Goal: Task Accomplishment & Management: Manage account settings

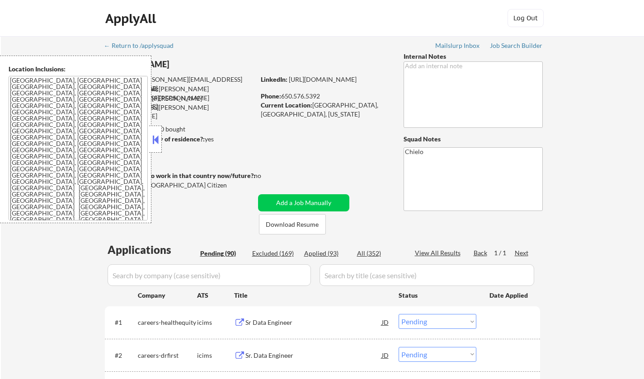
select select ""pending""
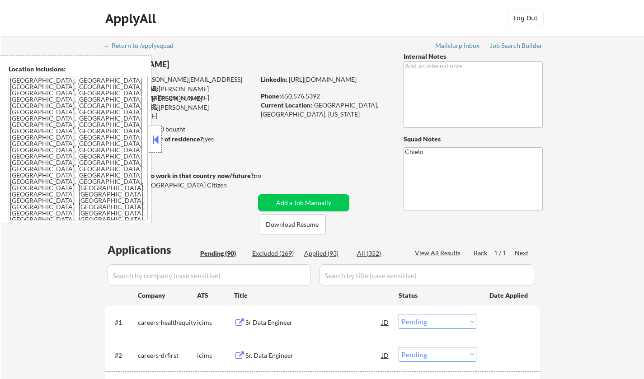
select select ""pending""
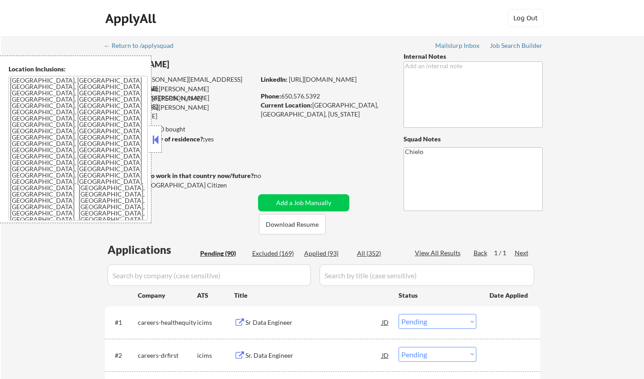
select select ""pending""
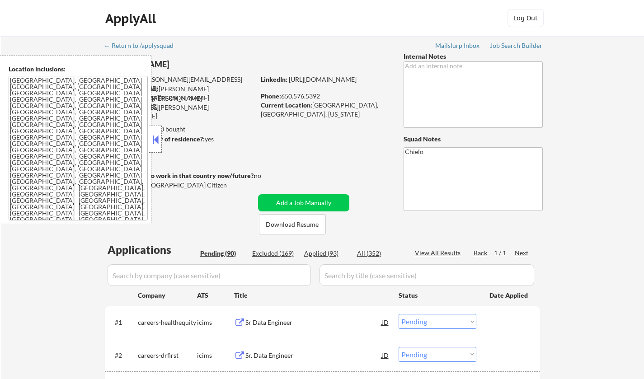
select select ""pending""
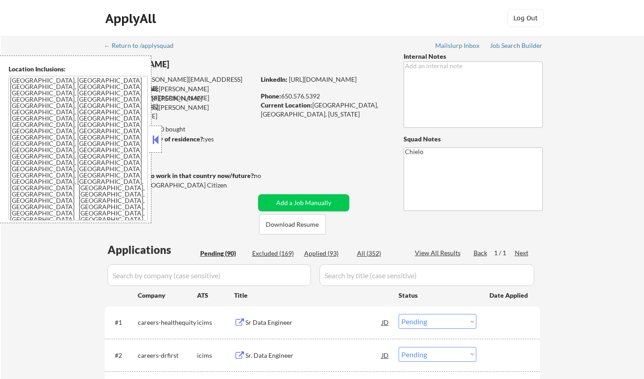
select select ""pending""
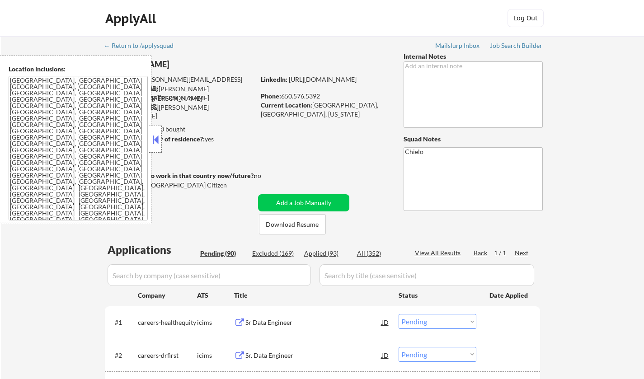
select select ""pending""
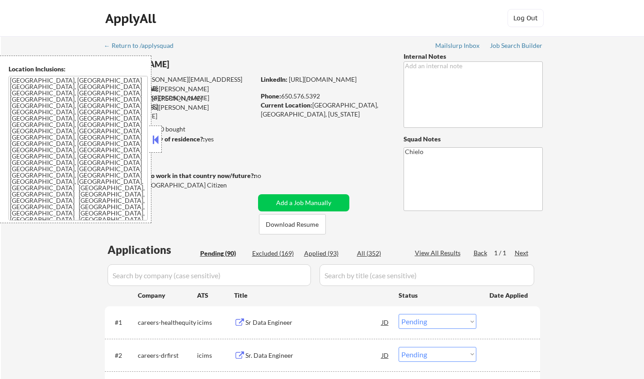
select select ""pending""
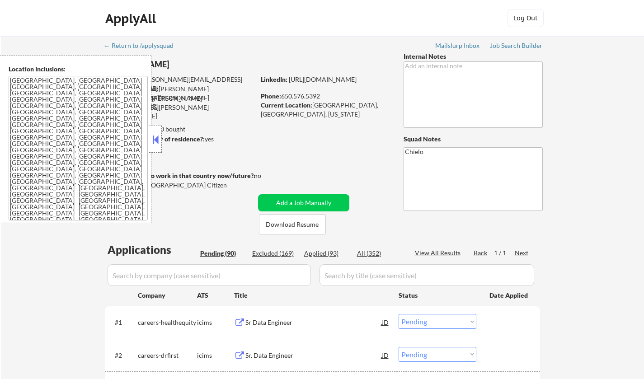
select select ""pending""
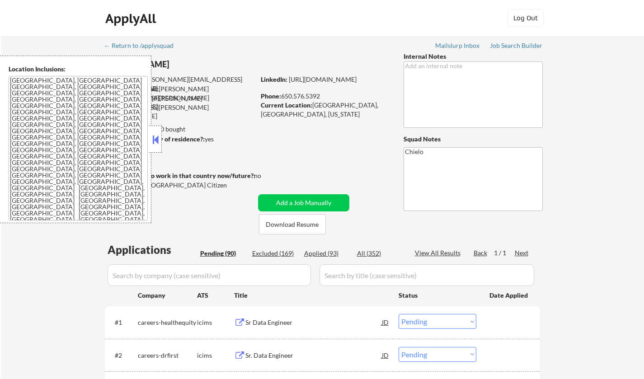
select select ""pending""
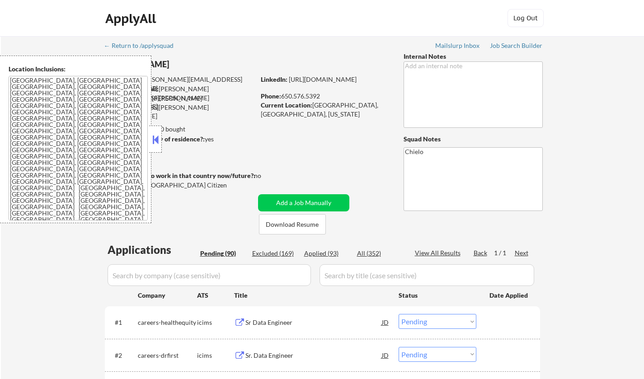
select select ""pending""
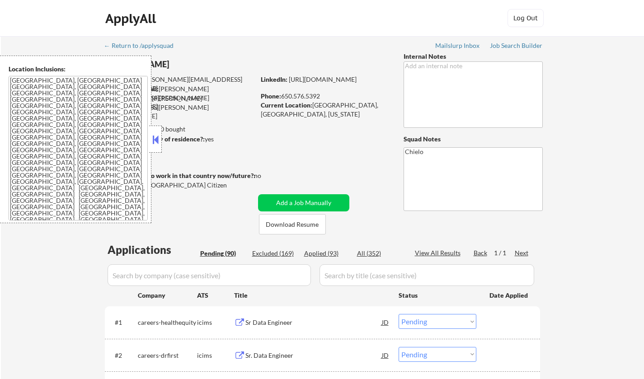
select select ""pending""
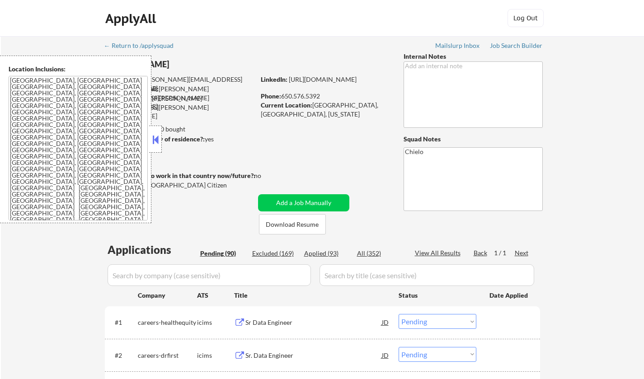
select select ""pending""
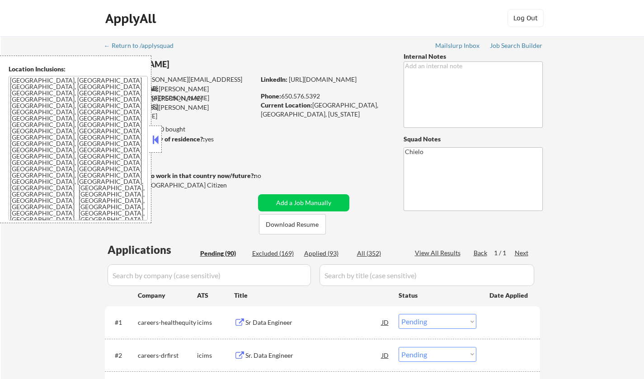
select select ""pending""
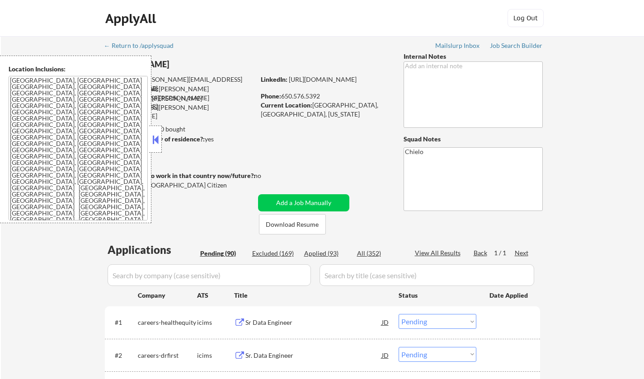
select select ""pending""
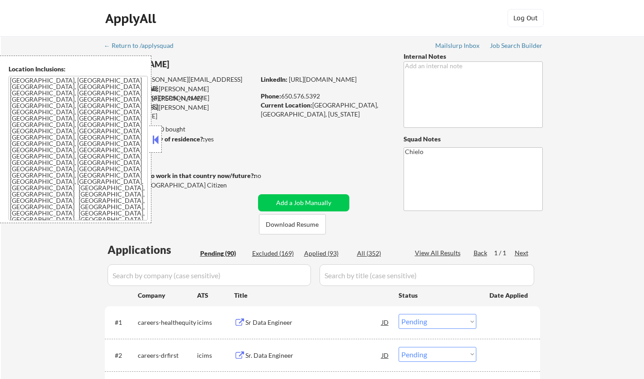
select select ""pending""
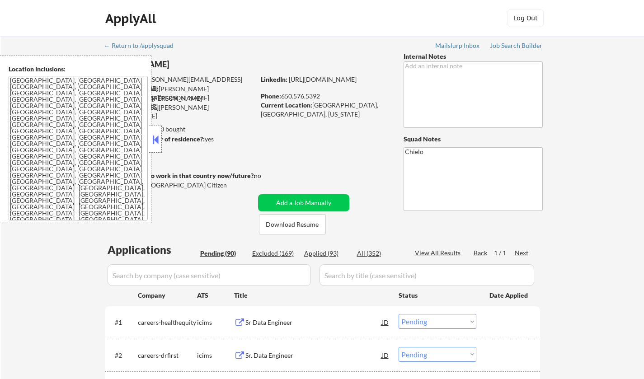
select select ""pending""
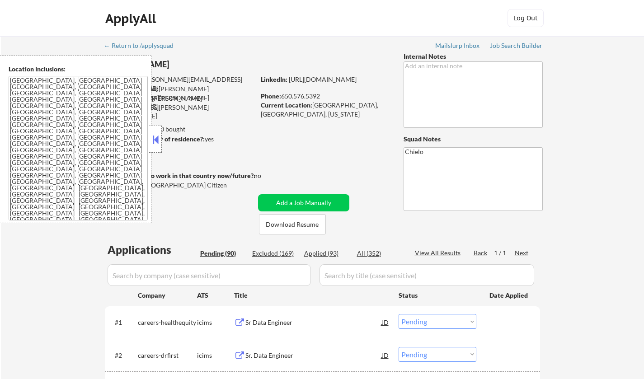
select select ""pending""
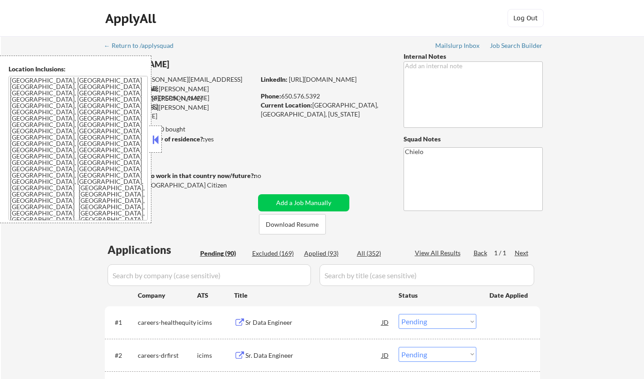
select select ""pending""
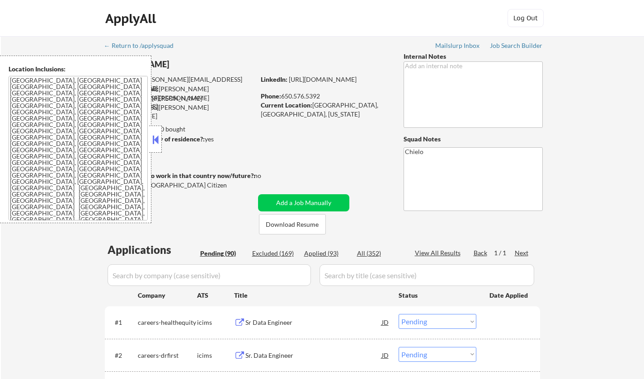
click at [158, 138] on button at bounding box center [155, 140] width 10 height 14
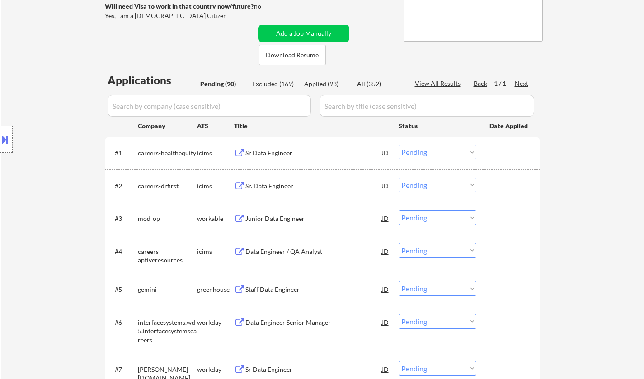
scroll to position [181, 0]
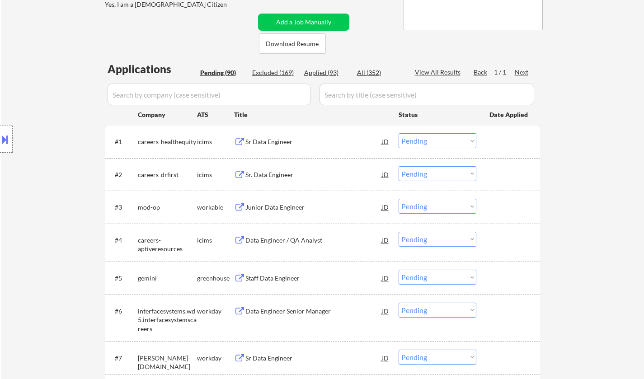
click at [273, 207] on div "Junior Data Engineer" at bounding box center [313, 207] width 136 height 9
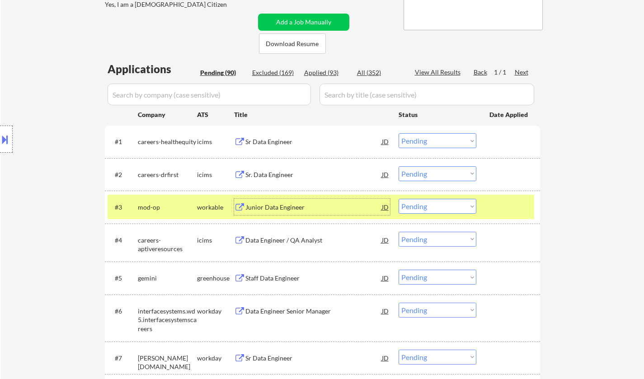
drag, startPoint x: 448, startPoint y: 207, endPoint x: 448, endPoint y: 213, distance: 6.3
click at [448, 207] on select "Choose an option... Pending Applied Excluded (Questions) Excluded (Expired) Exc…" at bounding box center [437, 206] width 78 height 15
click at [398, 199] on select "Choose an option... Pending Applied Excluded (Questions) Excluded (Expired) Exc…" at bounding box center [437, 206] width 78 height 15
select select ""pending""
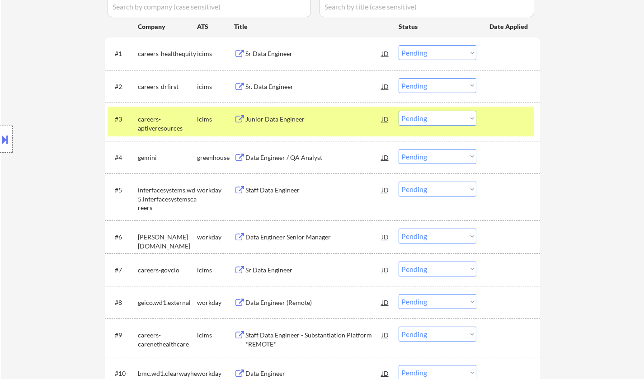
scroll to position [271, 0]
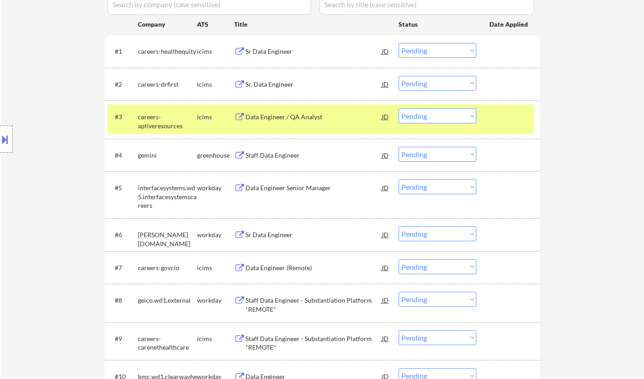
click at [276, 151] on div "Staff Data Engineer" at bounding box center [313, 155] width 136 height 9
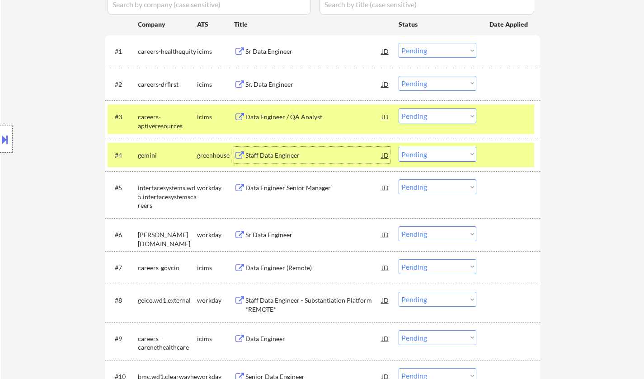
click at [2, 131] on div at bounding box center [6, 139] width 13 height 27
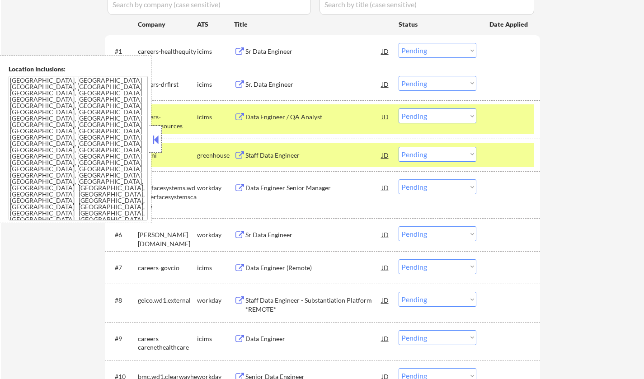
click at [151, 145] on button at bounding box center [155, 140] width 10 height 14
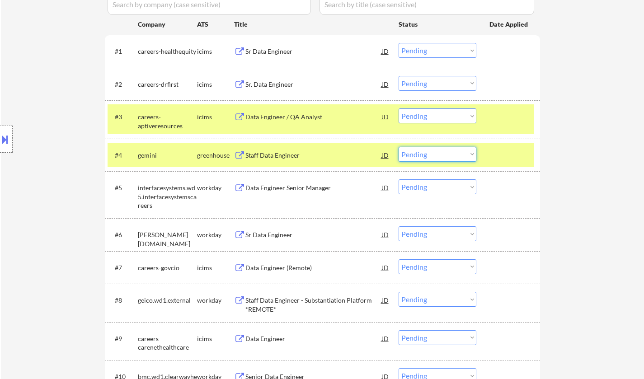
click at [422, 152] on select "Choose an option... Pending Applied Excluded (Questions) Excluded (Expired) Exc…" at bounding box center [437, 154] width 78 height 15
click at [398, 147] on select "Choose an option... Pending Applied Excluded (Questions) Excluded (Expired) Exc…" at bounding box center [437, 154] width 78 height 15
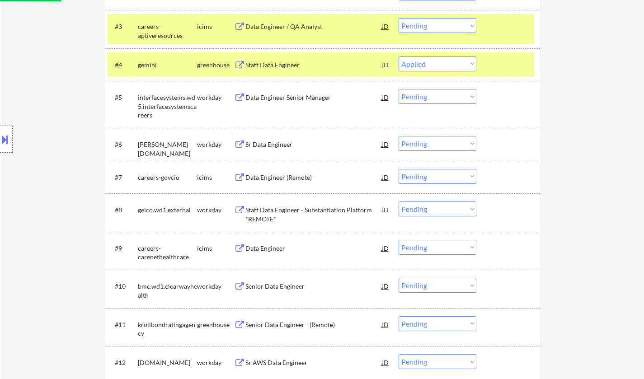
scroll to position [497, 0]
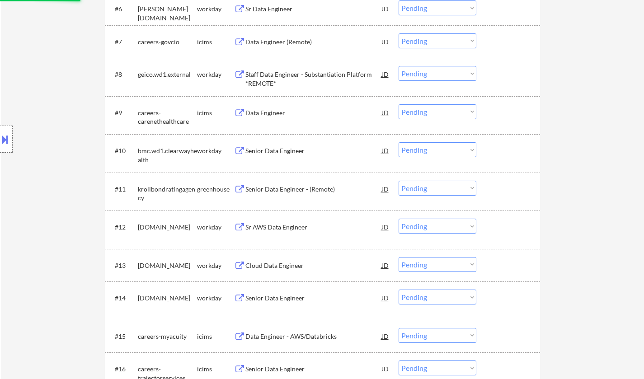
select select ""pending""
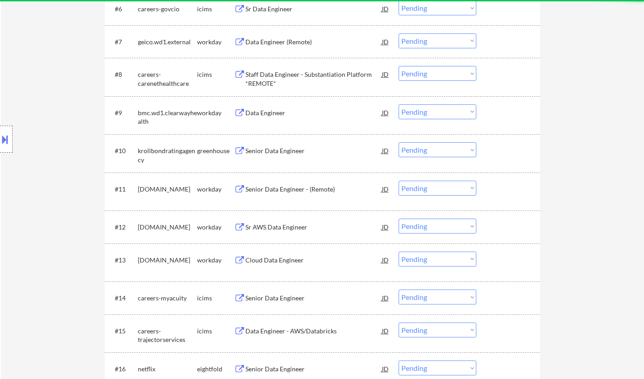
click at [279, 151] on div "Senior Data Engineer" at bounding box center [313, 150] width 136 height 9
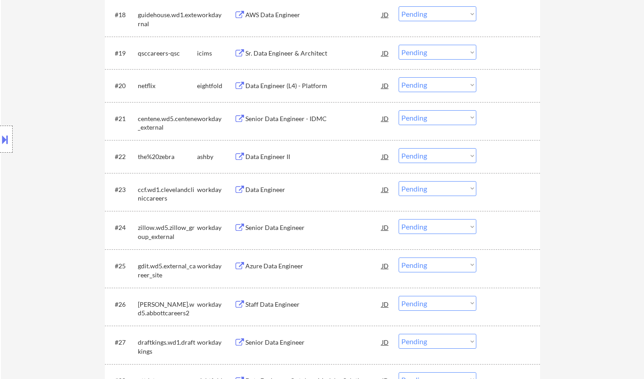
scroll to position [994, 0]
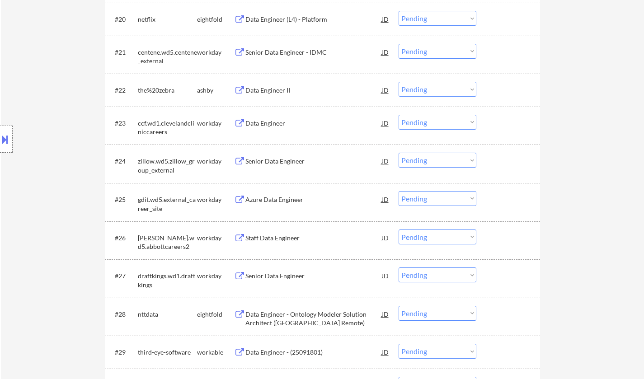
click at [259, 92] on div "Data Engineer II" at bounding box center [313, 90] width 136 height 9
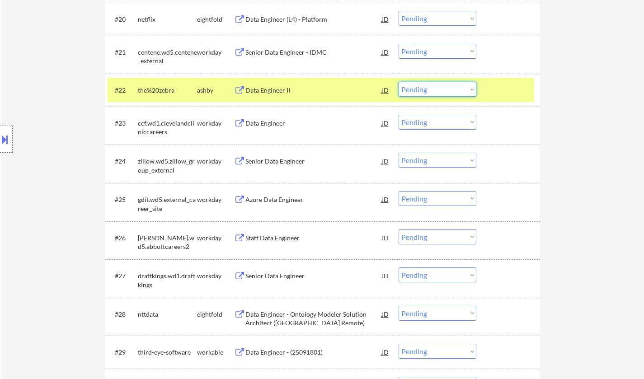
click at [451, 91] on select "Choose an option... Pending Applied Excluded (Questions) Excluded (Expired) Exc…" at bounding box center [437, 89] width 78 height 15
click at [398, 82] on select "Choose an option... Pending Applied Excluded (Questions) Excluded (Expired) Exc…" at bounding box center [437, 89] width 78 height 15
select select ""pending""
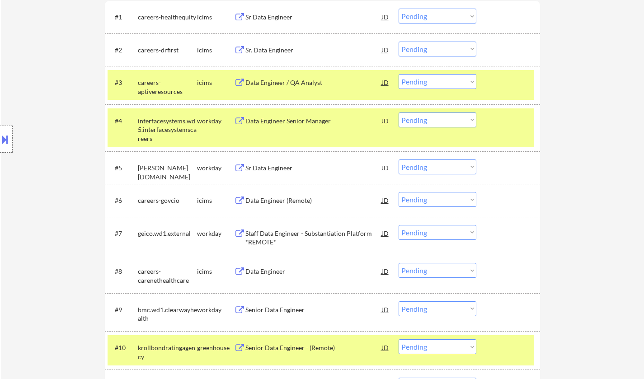
scroll to position [316, 0]
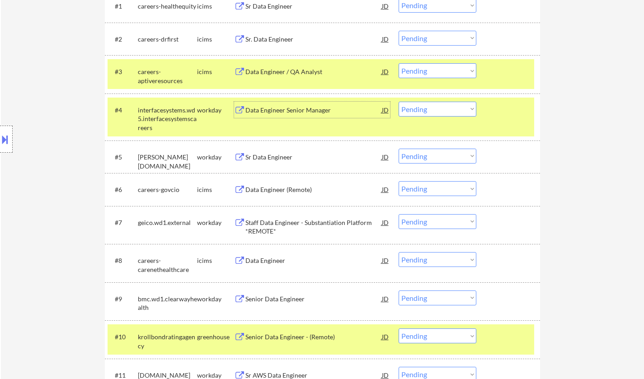
click at [286, 108] on div "Data Engineer Senior Manager" at bounding box center [313, 110] width 136 height 9
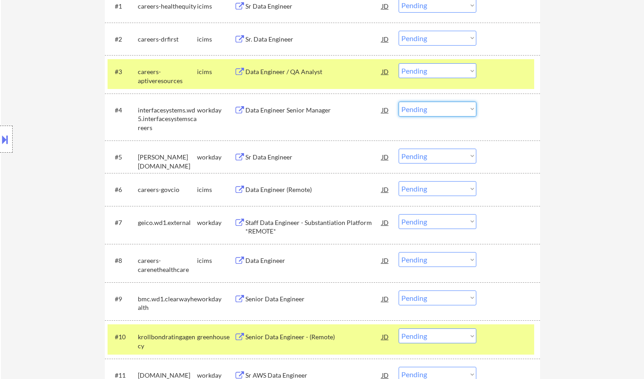
drag, startPoint x: 425, startPoint y: 108, endPoint x: 426, endPoint y: 116, distance: 8.2
click at [425, 108] on select "Choose an option... Pending Applied Excluded (Questions) Excluded (Expired) Exc…" at bounding box center [437, 109] width 78 height 15
click at [398, 102] on select "Choose an option... Pending Applied Excluded (Questions) Excluded (Expired) Exc…" at bounding box center [437, 109] width 78 height 15
select select ""pending""
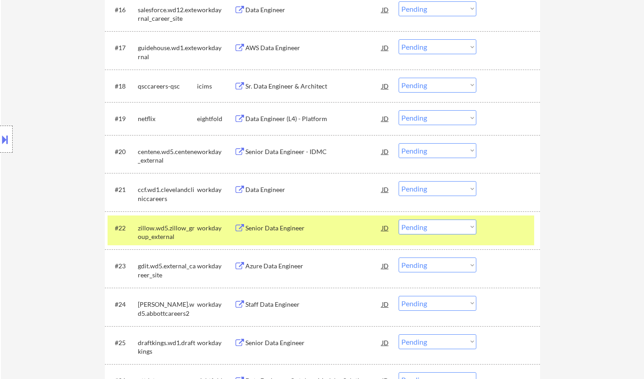
scroll to position [2070, 0]
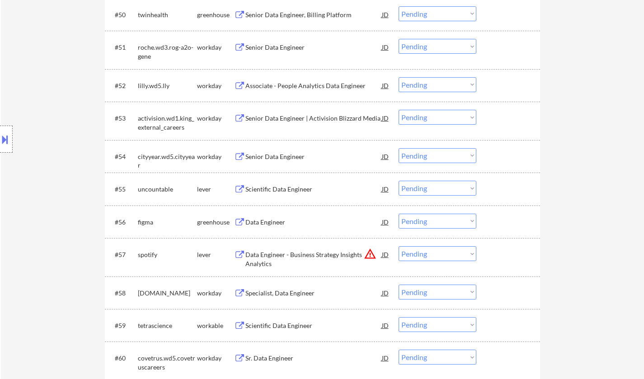
click at [269, 186] on div "Scientific Data Engineer" at bounding box center [313, 189] width 136 height 9
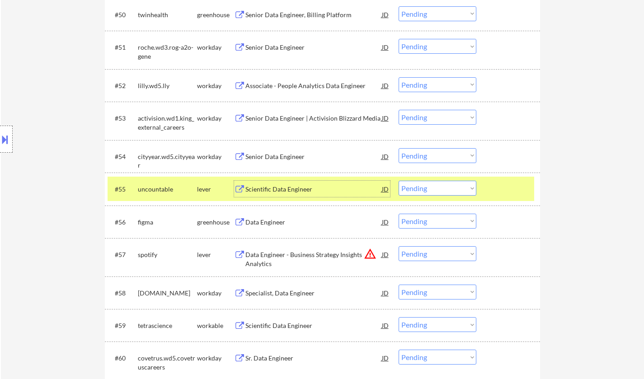
click at [446, 192] on select "Choose an option... Pending Applied Excluded (Questions) Excluded (Expired) Exc…" at bounding box center [437, 188] width 78 height 15
click at [398, 181] on select "Choose an option... Pending Applied Excluded (Questions) Excluded (Expired) Exc…" at bounding box center [437, 188] width 78 height 15
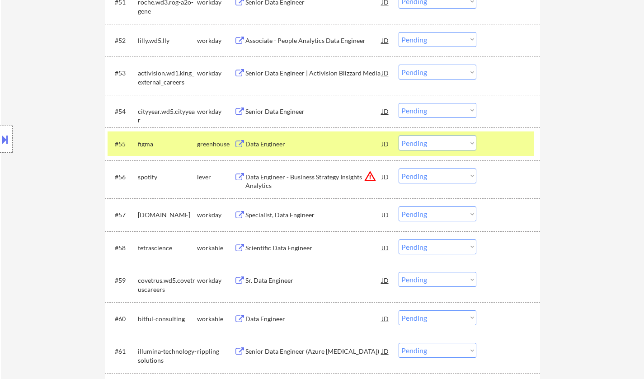
scroll to position [2160, 0]
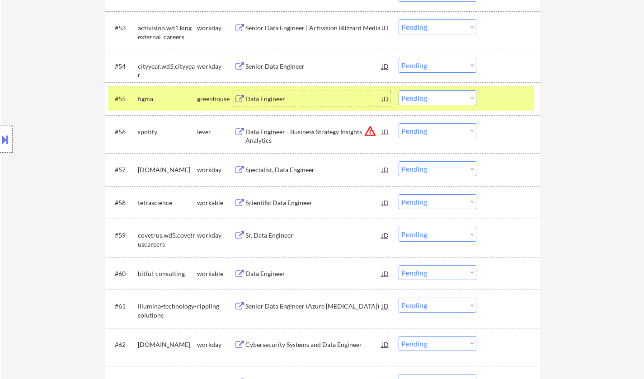
click at [266, 101] on div "Data Engineer" at bounding box center [313, 98] width 136 height 9
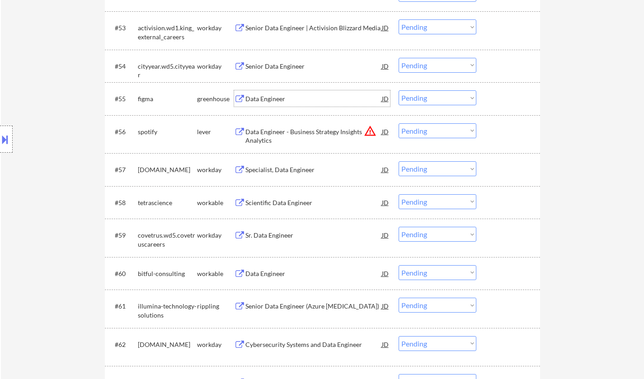
click at [427, 101] on select "Choose an option... Pending Applied Excluded (Questions) Excluded (Expired) Exc…" at bounding box center [437, 97] width 78 height 15
click at [398, 90] on select "Choose an option... Pending Applied Excluded (Questions) Excluded (Expired) Exc…" at bounding box center [437, 97] width 78 height 15
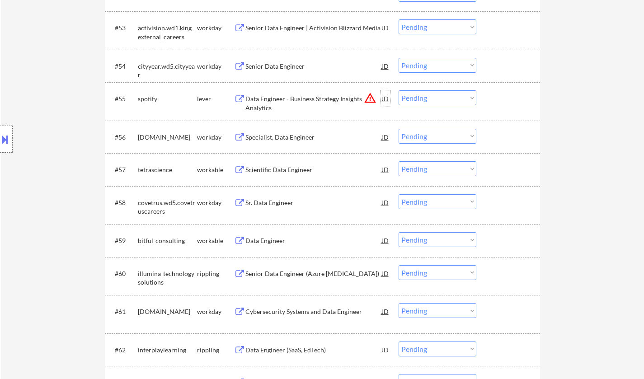
click at [382, 97] on div "JD" at bounding box center [385, 98] width 9 height 16
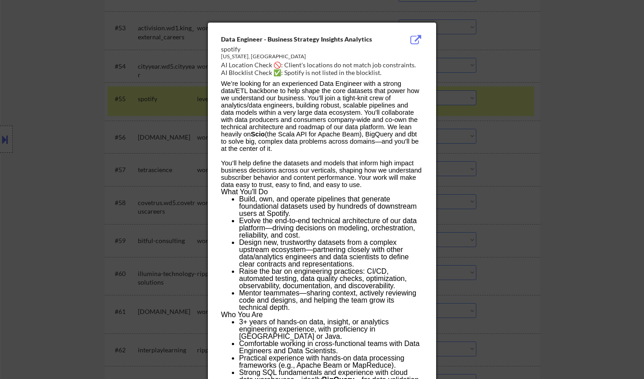
click at [571, 188] on div at bounding box center [322, 189] width 644 height 379
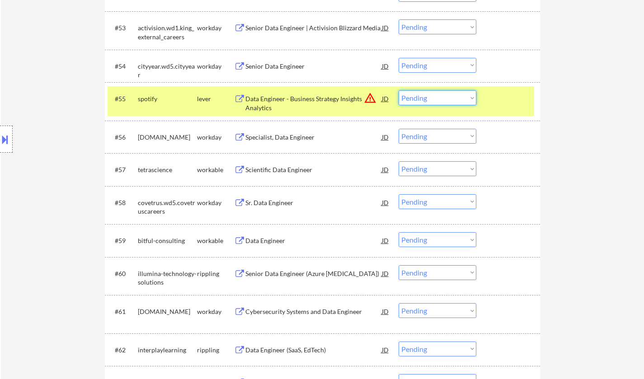
click at [464, 102] on select "Choose an option... Pending Applied Excluded (Questions) Excluded (Expired) Exc…" at bounding box center [437, 97] width 78 height 15
click at [398, 90] on select "Choose an option... Pending Applied Excluded (Questions) Excluded (Expired) Exc…" at bounding box center [437, 97] width 78 height 15
select select ""pending""
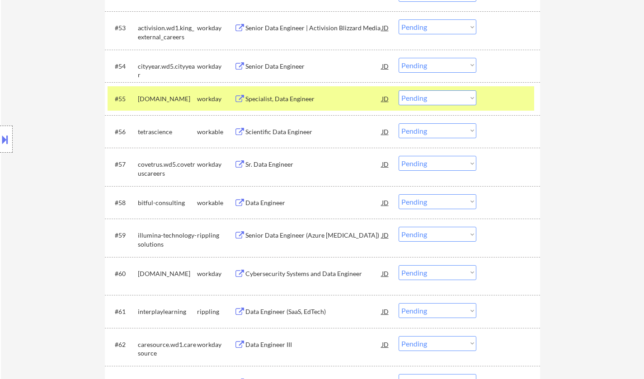
click at [278, 133] on div "Scientific Data Engineer" at bounding box center [313, 131] width 136 height 9
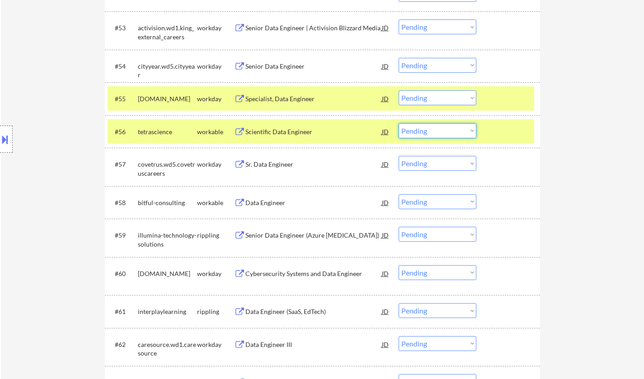
click at [439, 134] on select "Choose an option... Pending Applied Excluded (Questions) Excluded (Expired) Exc…" at bounding box center [437, 130] width 78 height 15
click at [398, 123] on select "Choose an option... Pending Applied Excluded (Questions) Excluded (Expired) Exc…" at bounding box center [437, 130] width 78 height 15
select select ""pending""
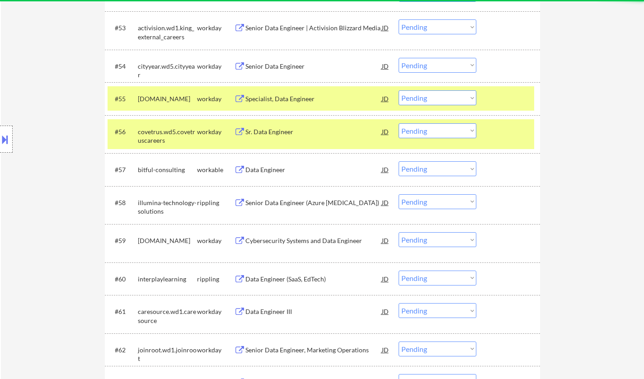
click at [268, 169] on div "Data Engineer" at bounding box center [313, 169] width 136 height 9
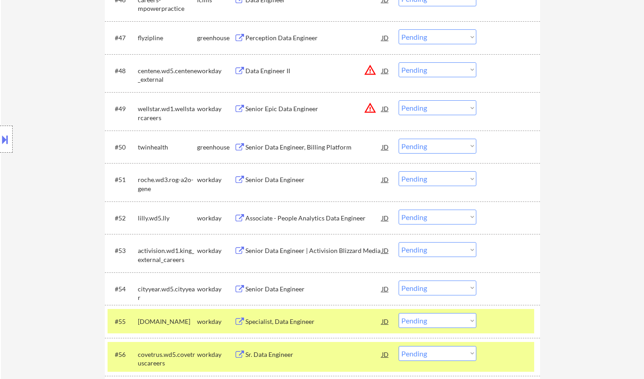
scroll to position [2115, 0]
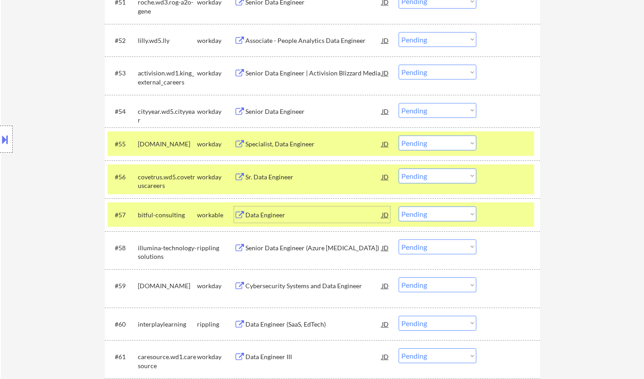
drag, startPoint x: 423, startPoint y: 214, endPoint x: 423, endPoint y: 220, distance: 5.9
click at [423, 214] on select "Choose an option... Pending Applied Excluded (Questions) Excluded (Expired) Exc…" at bounding box center [437, 213] width 78 height 15
click at [398, 206] on select "Choose an option... Pending Applied Excluded (Questions) Excluded (Expired) Exc…" at bounding box center [437, 213] width 78 height 15
select select ""pending""
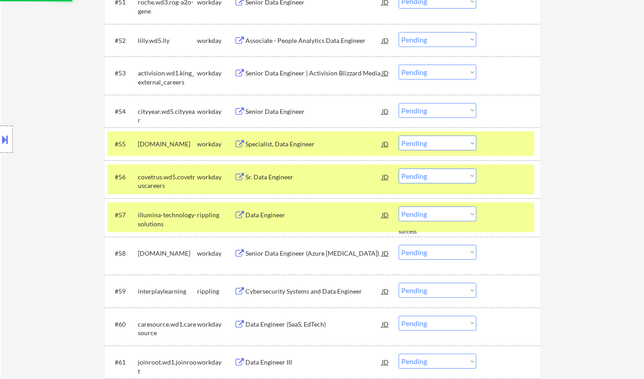
scroll to position [2490, 0]
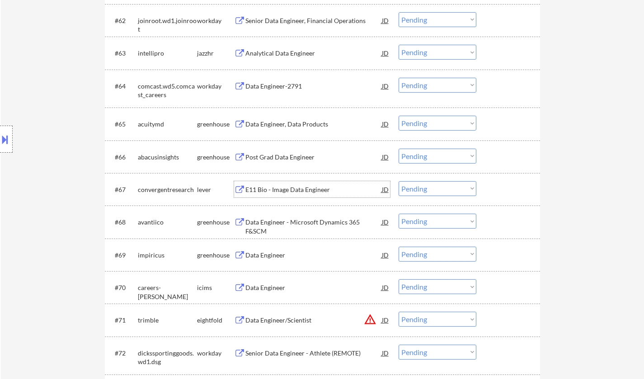
click at [285, 193] on div "E11 Bio - Image Data Engineer" at bounding box center [313, 189] width 136 height 9
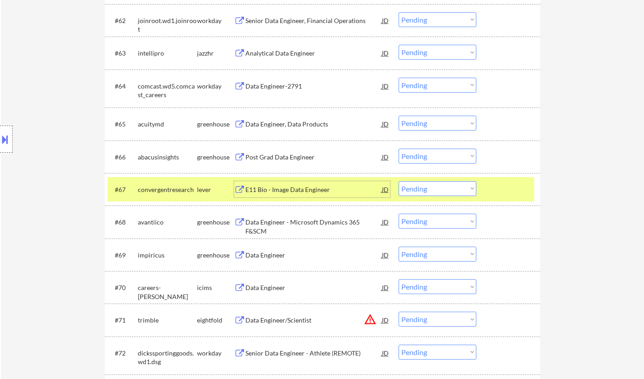
drag, startPoint x: 438, startPoint y: 187, endPoint x: 440, endPoint y: 191, distance: 4.7
click at [438, 187] on select "Choose an option... Pending Applied Excluded (Questions) Excluded (Expired) Exc…" at bounding box center [437, 188] width 78 height 15
click at [398, 181] on select "Choose an option... Pending Applied Excluded (Questions) Excluded (Expired) Exc…" at bounding box center [437, 188] width 78 height 15
select select ""pending""
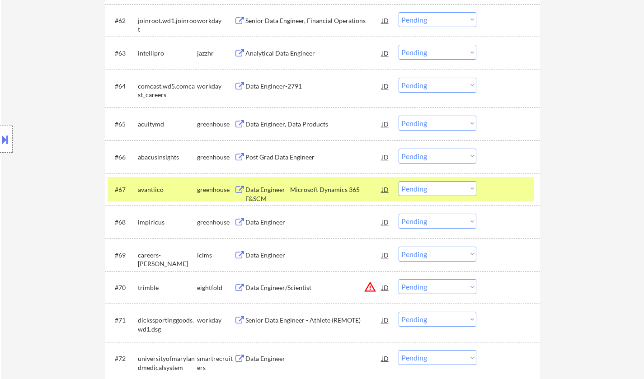
scroll to position [2736, 0]
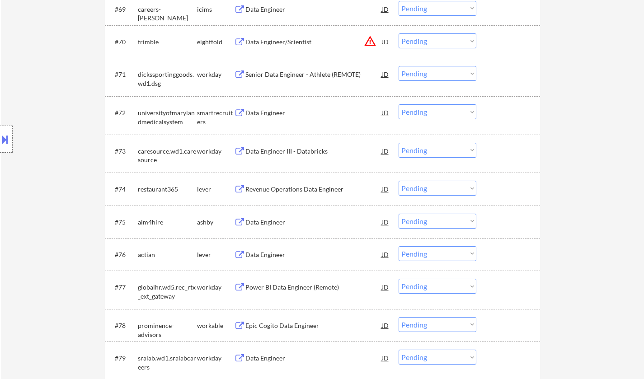
click at [428, 182] on select "Choose an option... Pending Applied Excluded (Questions) Excluded (Expired) Exc…" at bounding box center [437, 188] width 78 height 15
click at [398, 181] on select "Choose an option... Pending Applied Excluded (Questions) Excluded (Expired) Exc…" at bounding box center [437, 188] width 78 height 15
select select ""pending""
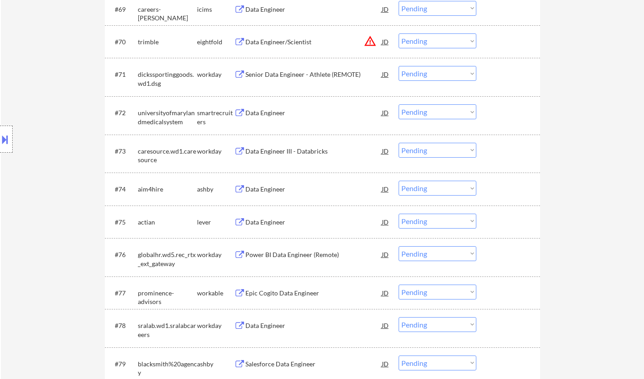
click at [258, 221] on div "Data Engineer" at bounding box center [313, 222] width 136 height 9
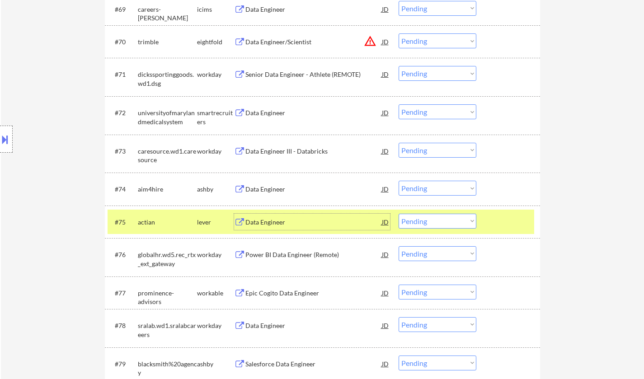
scroll to position [2826, 0]
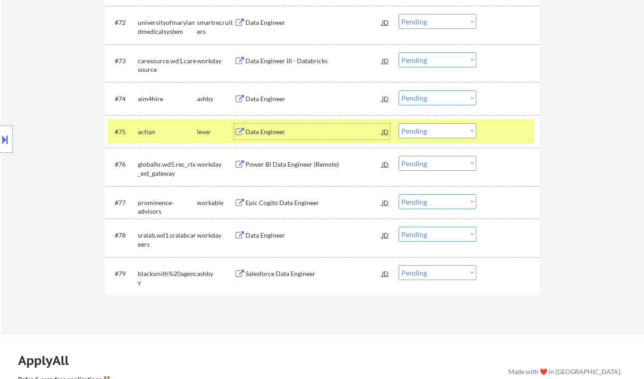
click at [425, 133] on select "Choose an option... Pending Applied Excluded (Questions) Excluded (Expired) Exc…" at bounding box center [437, 130] width 78 height 15
click at [398, 123] on select "Choose an option... Pending Applied Excluded (Questions) Excluded (Expired) Exc…" at bounding box center [437, 130] width 78 height 15
select select ""pending""
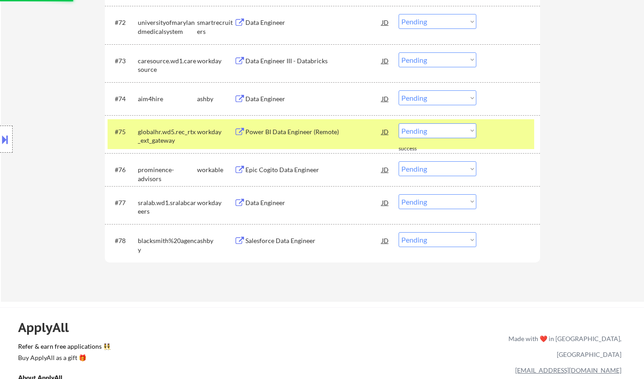
click at [268, 102] on div "Data Engineer" at bounding box center [313, 98] width 136 height 9
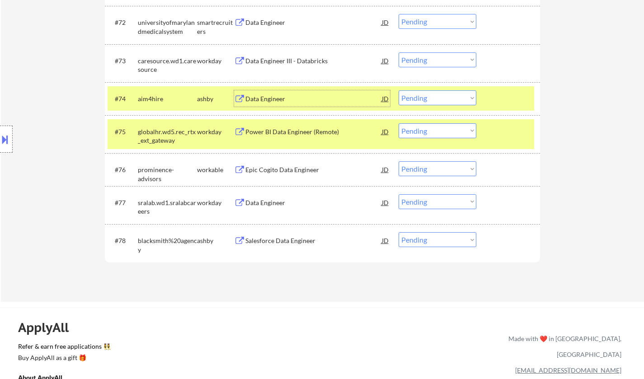
click at [429, 98] on select "Choose an option... Pending Applied Excluded (Questions) Excluded (Expired) Exc…" at bounding box center [437, 97] width 78 height 15
click at [398, 90] on select "Choose an option... Pending Applied Excluded (Questions) Excluded (Expired) Exc…" at bounding box center [437, 97] width 78 height 15
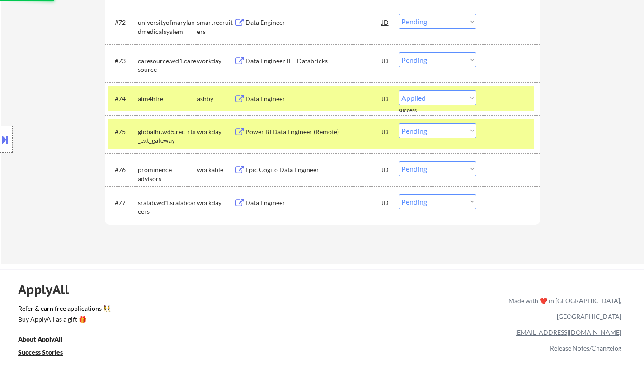
select select ""pending""
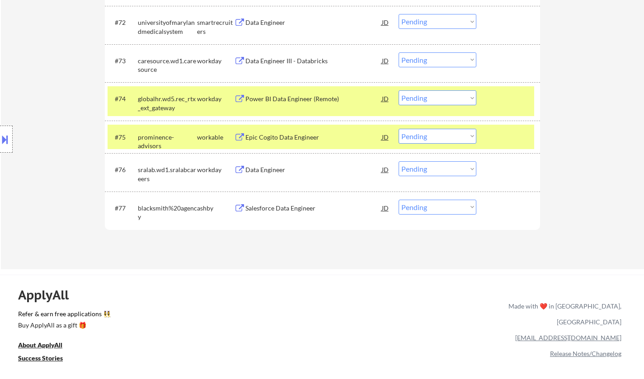
click at [288, 206] on div "Salesforce Data Engineer" at bounding box center [313, 208] width 136 height 9
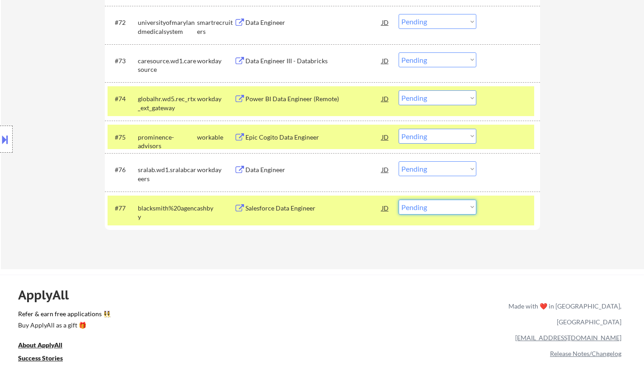
click at [450, 212] on select "Choose an option... Pending Applied Excluded (Questions) Excluded (Expired) Exc…" at bounding box center [437, 207] width 78 height 15
select select ""excluded__bad_match_""
click at [398, 200] on select "Choose an option... Pending Applied Excluded (Questions) Excluded (Expired) Exc…" at bounding box center [437, 207] width 78 height 15
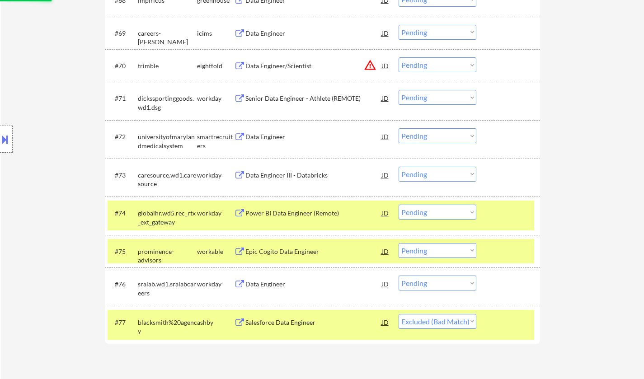
scroll to position [2690, 0]
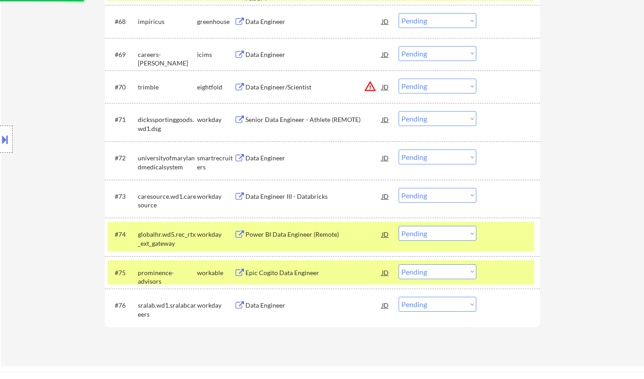
click at [274, 155] on div "Data Engineer" at bounding box center [313, 158] width 136 height 9
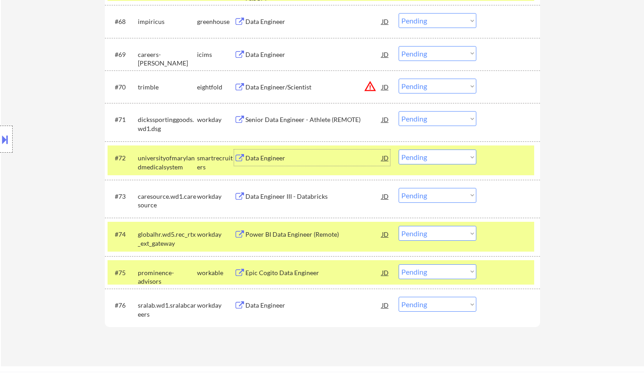
click at [454, 155] on select "Choose an option... Pending Applied Excluded (Questions) Excluded (Expired) Exc…" at bounding box center [437, 157] width 78 height 15
click at [398, 150] on select "Choose an option... Pending Applied Excluded (Questions) Excluded (Expired) Exc…" at bounding box center [437, 157] width 78 height 15
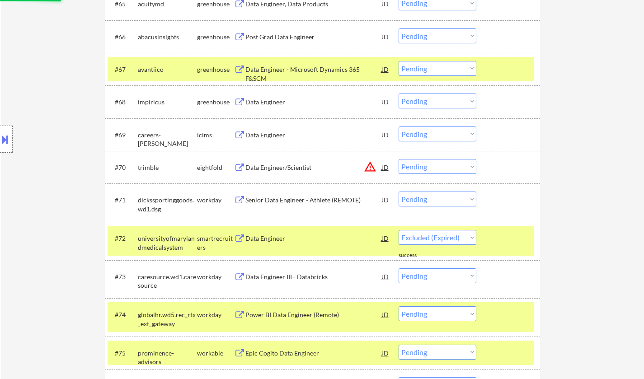
scroll to position [2555, 0]
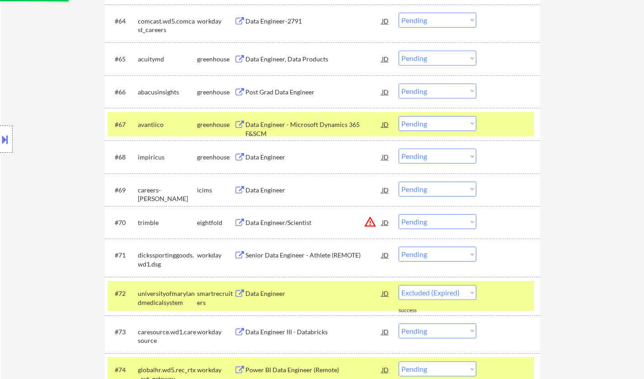
select select ""pending""
click at [266, 156] on div "Data Engineer" at bounding box center [313, 157] width 136 height 9
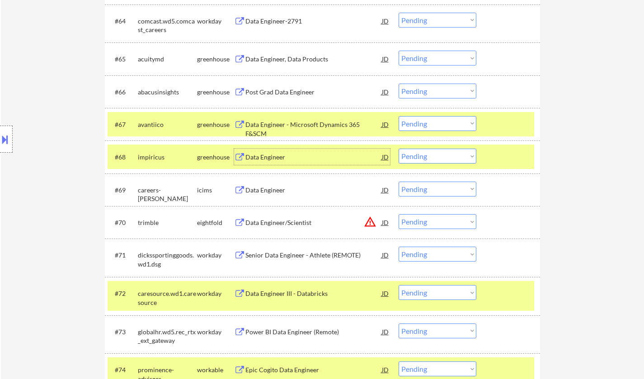
click at [454, 154] on select "Choose an option... Pending Applied Excluded (Questions) Excluded (Expired) Exc…" at bounding box center [437, 156] width 78 height 15
click at [398, 149] on select "Choose an option... Pending Applied Excluded (Questions) Excluded (Expired) Exc…" at bounding box center [437, 156] width 78 height 15
select select ""pending""
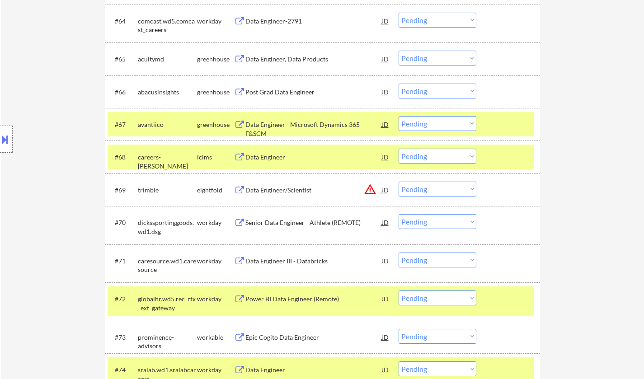
click at [281, 58] on div "Data Engineer, Data Products" at bounding box center [313, 59] width 136 height 9
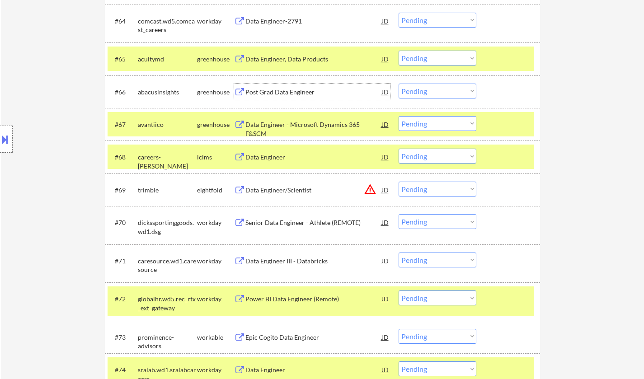
click at [256, 91] on div "Post Grad Data Engineer" at bounding box center [313, 92] width 136 height 9
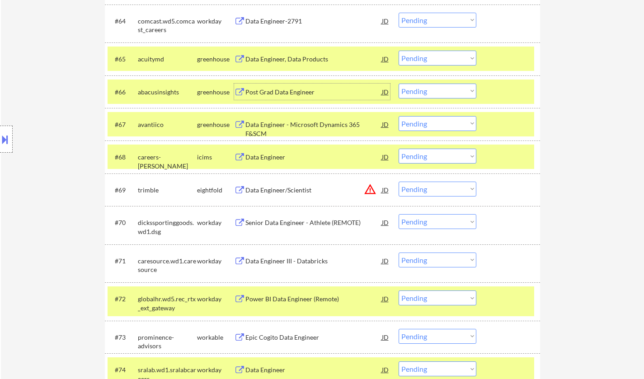
click at [450, 99] on div "#66 abacusinsights greenhouse Post Grad Data Engineer JD Choose an option... Pe…" at bounding box center [321, 92] width 426 height 24
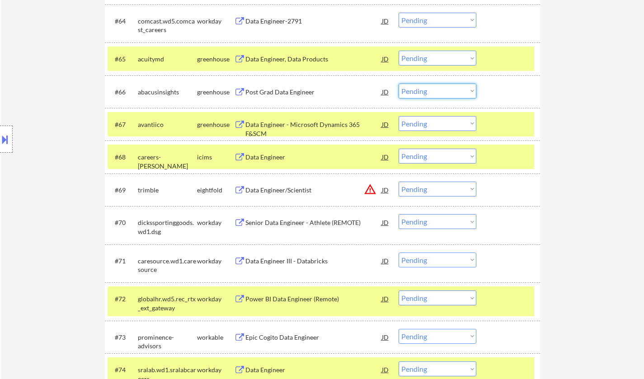
click at [447, 95] on select "Choose an option... Pending Applied Excluded (Questions) Excluded (Expired) Exc…" at bounding box center [437, 91] width 78 height 15
click at [398, 84] on select "Choose an option... Pending Applied Excluded (Questions) Excluded (Expired) Exc…" at bounding box center [437, 91] width 78 height 15
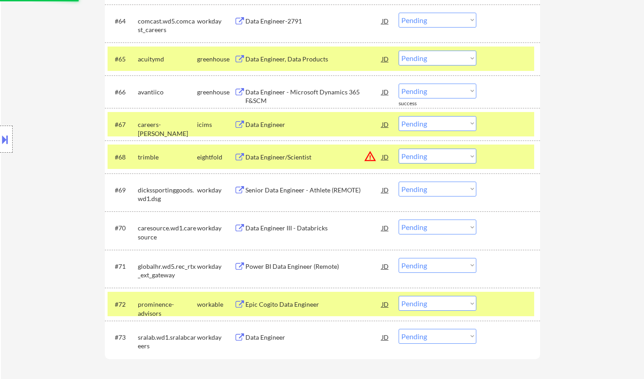
click at [352, 89] on div "Data Engineer - Microsoft Dynamics 365 F&SCM" at bounding box center [313, 97] width 136 height 18
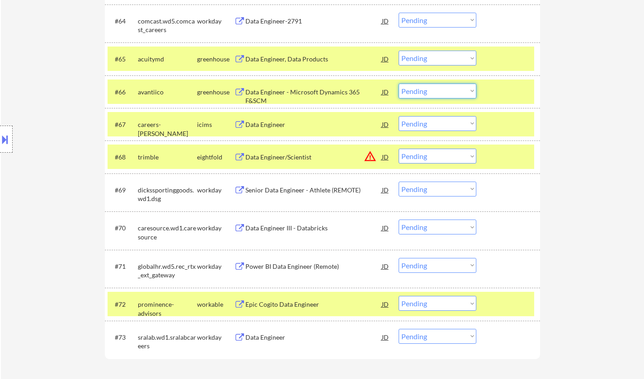
drag, startPoint x: 417, startPoint y: 90, endPoint x: 418, endPoint y: 95, distance: 5.1
click at [417, 90] on select "Choose an option... Pending Applied Excluded (Questions) Excluded (Expired) Exc…" at bounding box center [437, 91] width 78 height 15
click at [398, 84] on select "Choose an option... Pending Applied Excluded (Questions) Excluded (Expired) Exc…" at bounding box center [437, 91] width 78 height 15
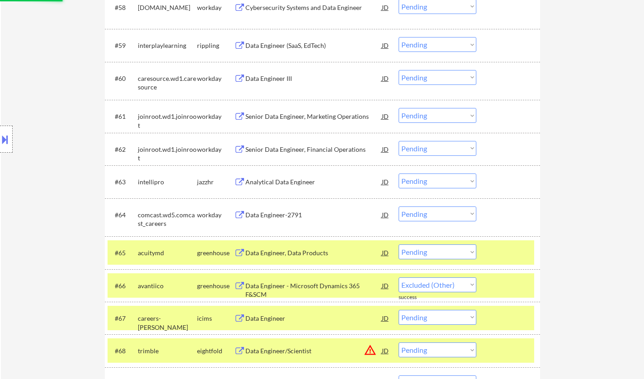
scroll to position [2284, 0]
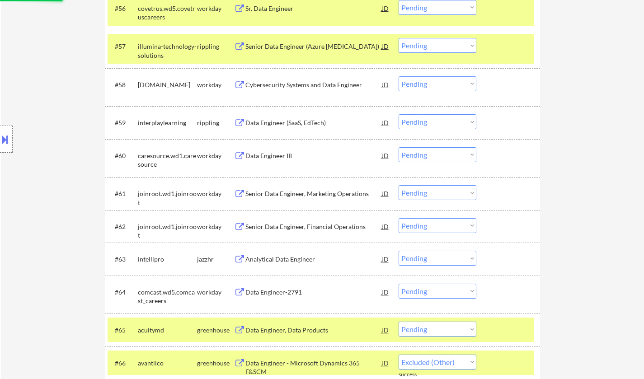
select select ""pending""
click at [284, 120] on div "Data Engineer (SaaS, EdTech)" at bounding box center [313, 122] width 136 height 9
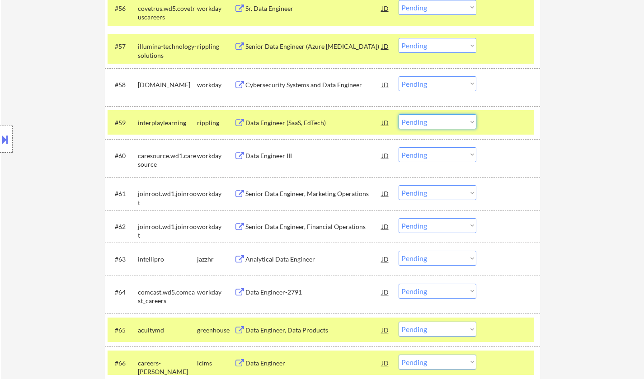
click at [425, 122] on select "Choose an option... Pending Applied Excluded (Questions) Excluded (Expired) Exc…" at bounding box center [437, 121] width 78 height 15
click at [398, 114] on select "Choose an option... Pending Applied Excluded (Questions) Excluded (Expired) Exc…" at bounding box center [437, 121] width 78 height 15
select select ""pending""
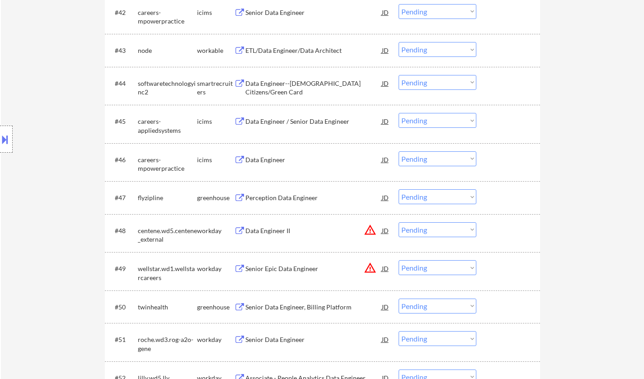
scroll to position [1787, 0]
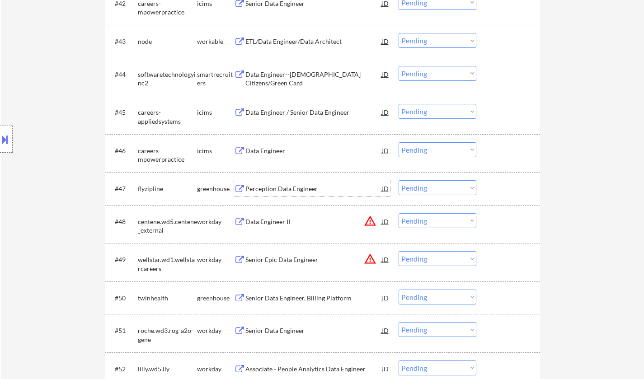
click at [276, 195] on div "Perception Data Engineer" at bounding box center [313, 188] width 136 height 16
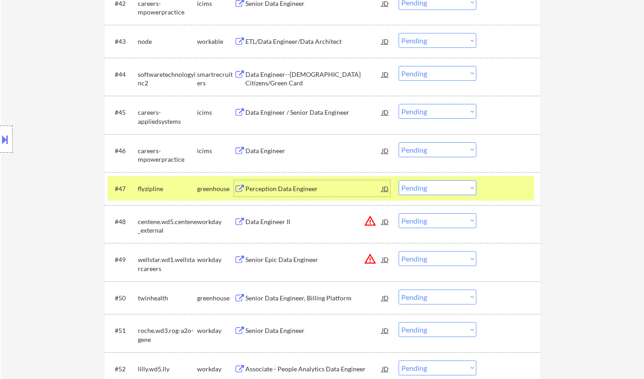
click at [459, 193] on select "Choose an option... Pending Applied Excluded (Questions) Excluded (Expired) Exc…" at bounding box center [437, 187] width 78 height 15
click at [398, 180] on select "Choose an option... Pending Applied Excluded (Questions) Excluded (Expired) Exc…" at bounding box center [437, 187] width 78 height 15
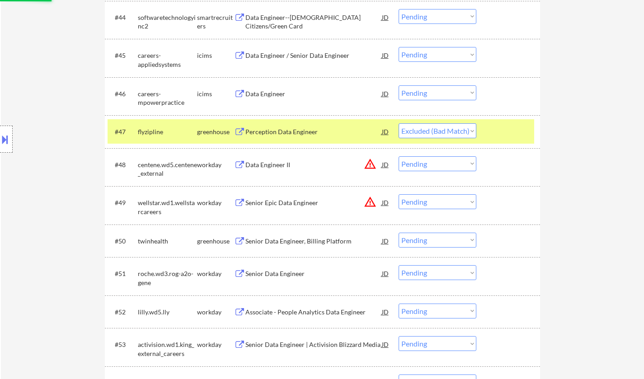
scroll to position [1877, 0]
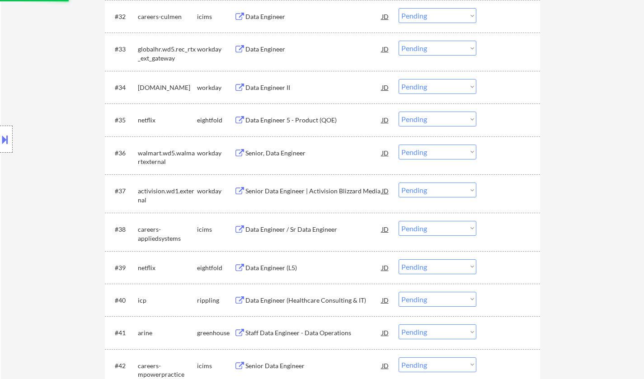
select select ""pending""
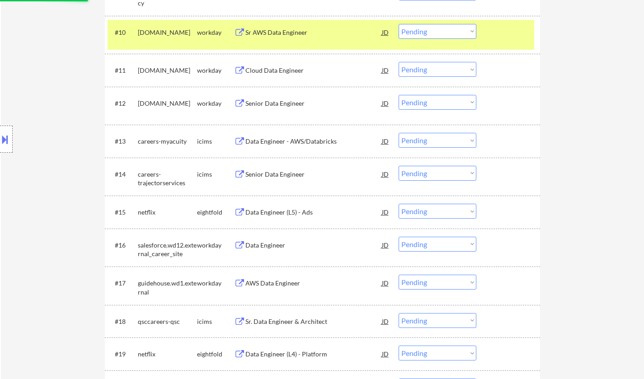
scroll to position [296, 0]
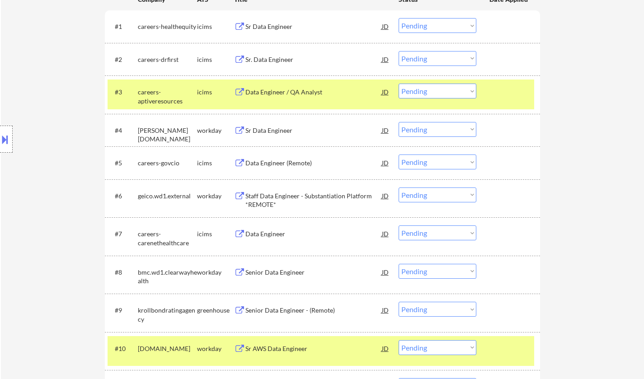
click at [313, 112] on div "#3 careers-aptiveresources icims Data Engineer / QA Analyst JD Choose an option…" at bounding box center [322, 94] width 435 height 38
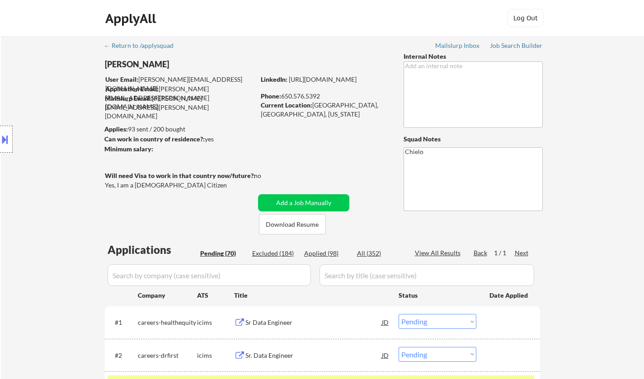
scroll to position [181, 0]
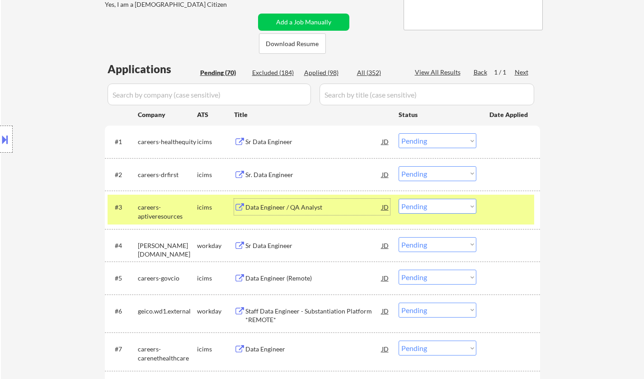
click at [282, 199] on div "Data Engineer / QA Analyst" at bounding box center [313, 207] width 136 height 16
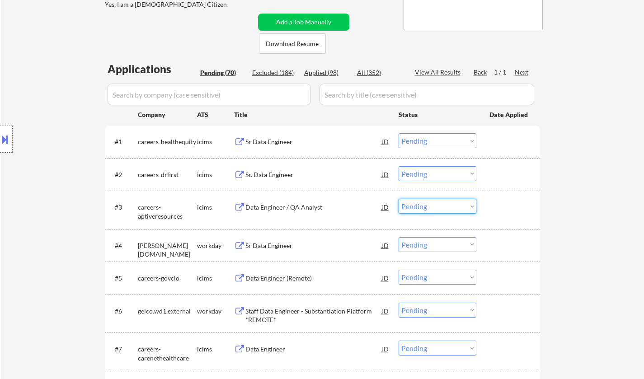
click at [426, 206] on select "Choose an option... Pending Applied Excluded (Questions) Excluded (Expired) Exc…" at bounding box center [437, 206] width 78 height 15
click at [398, 199] on select "Choose an option... Pending Applied Excluded (Questions) Excluded (Expired) Exc…" at bounding box center [437, 206] width 78 height 15
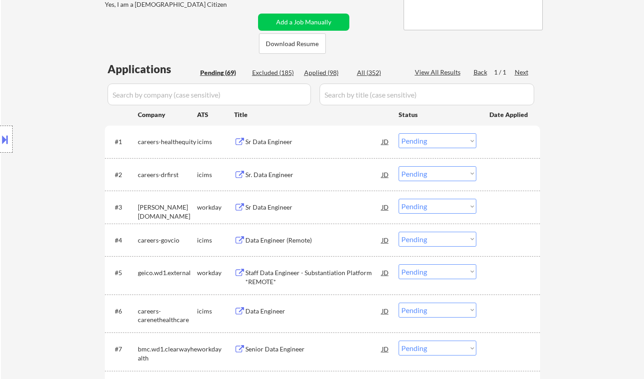
click at [282, 207] on div "Sr Data Engineer" at bounding box center [313, 207] width 136 height 9
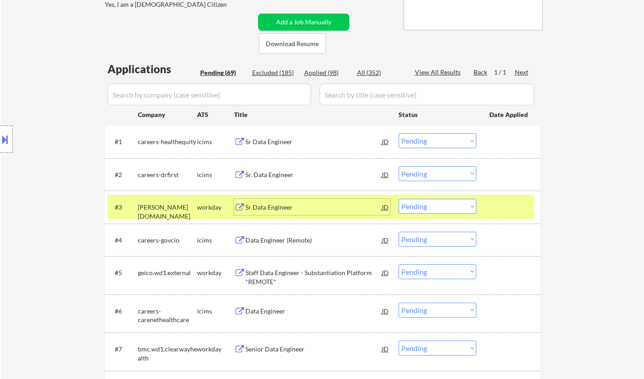
click at [270, 206] on div "Sr Data Engineer" at bounding box center [313, 207] width 136 height 9
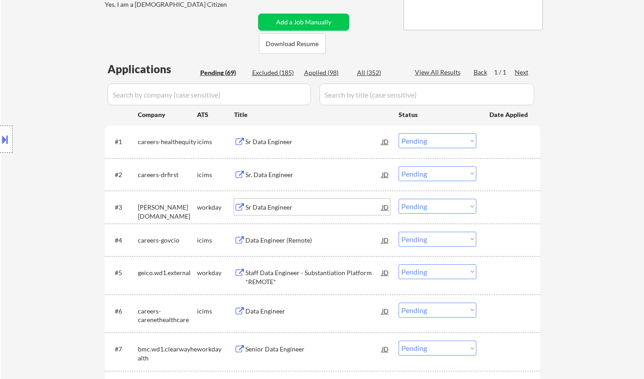
drag, startPoint x: 434, startPoint y: 204, endPoint x: 439, endPoint y: 212, distance: 10.2
click at [434, 204] on select "Choose an option... Pending Applied Excluded (Questions) Excluded (Expired) Exc…" at bounding box center [437, 206] width 78 height 15
click at [398, 199] on select "Choose an option... Pending Applied Excluded (Questions) Excluded (Expired) Exc…" at bounding box center [437, 206] width 78 height 15
select select ""pending""
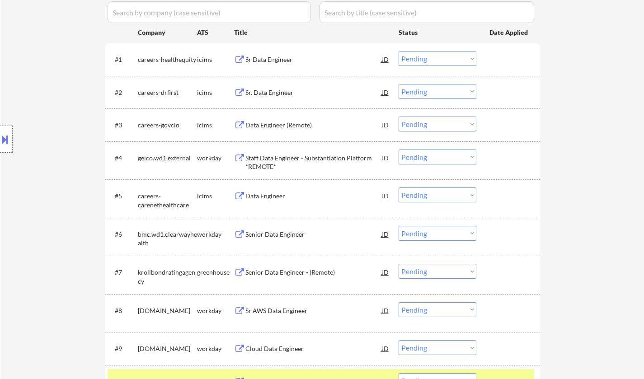
scroll to position [316, 0]
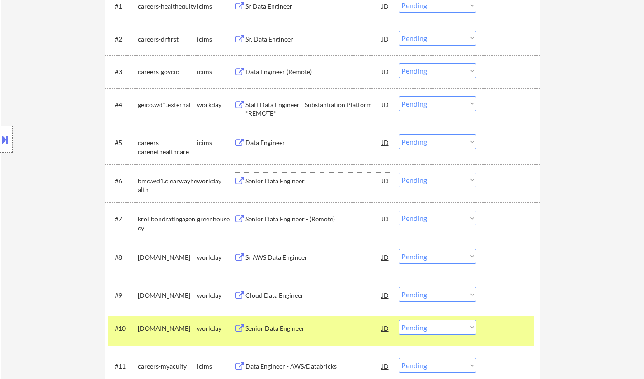
click at [277, 180] on div "Senior Data Engineer" at bounding box center [313, 181] width 136 height 9
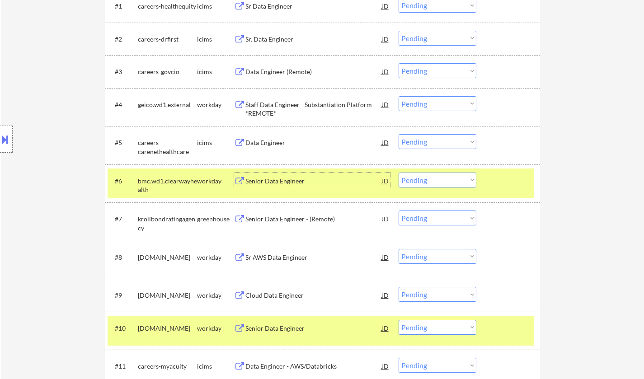
click at [420, 176] on select "Choose an option... Pending Applied Excluded (Questions) Excluded (Expired) Exc…" at bounding box center [437, 180] width 78 height 15
click at [398, 173] on select "Choose an option... Pending Applied Excluded (Questions) Excluded (Expired) Exc…" at bounding box center [437, 180] width 78 height 15
select select ""pending""
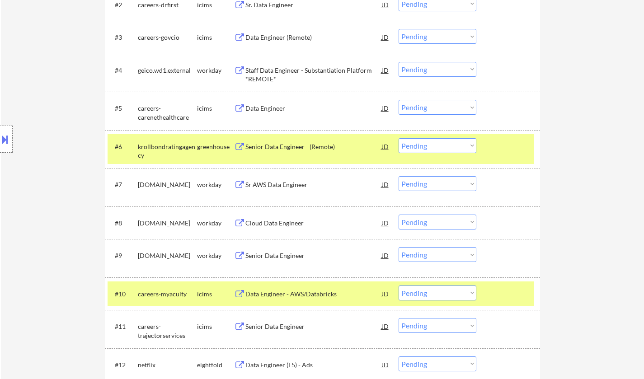
scroll to position [361, 0]
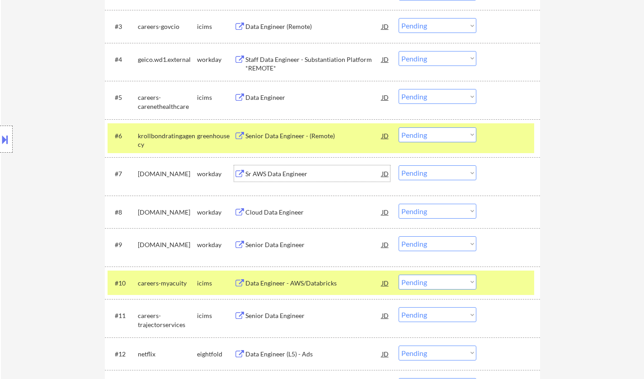
click at [274, 173] on div "Sr AWS Data Engineer" at bounding box center [313, 173] width 136 height 9
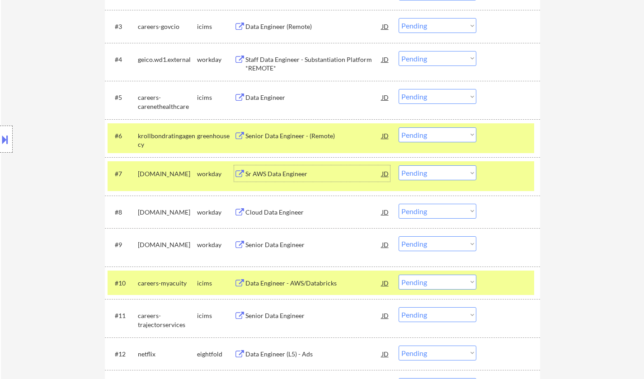
drag, startPoint x: 436, startPoint y: 173, endPoint x: 432, endPoint y: 179, distance: 6.9
click at [436, 175] on select "Choose an option... Pending Applied Excluded (Questions) Excluded (Expired) Exc…" at bounding box center [437, 172] width 78 height 15
click at [398, 165] on select "Choose an option... Pending Applied Excluded (Questions) Excluded (Expired) Exc…" at bounding box center [437, 172] width 78 height 15
select select ""pending""
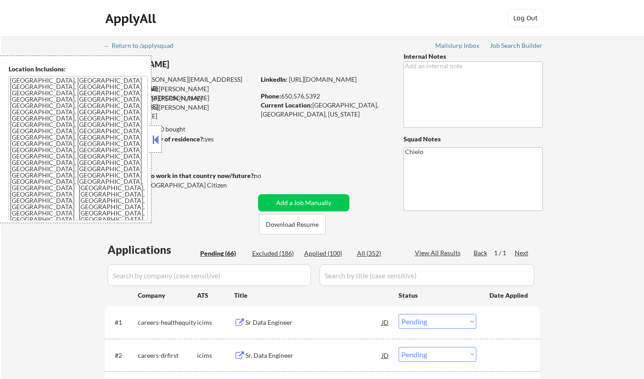
select select ""pending""
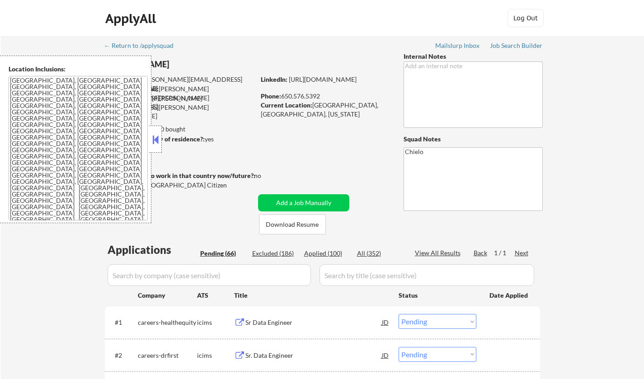
select select ""pending""
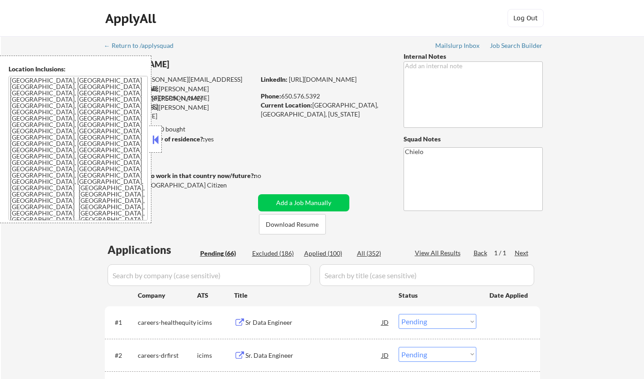
select select ""pending""
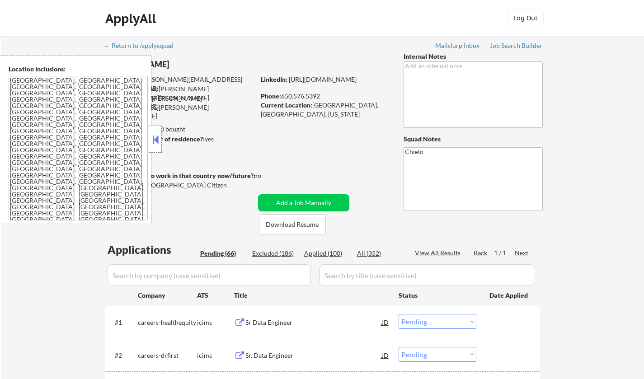
select select ""pending""
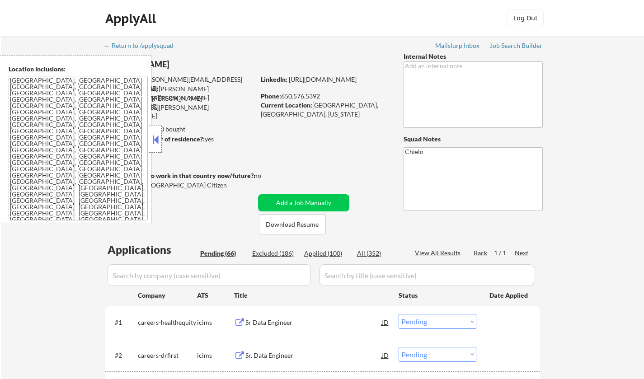
select select ""pending""
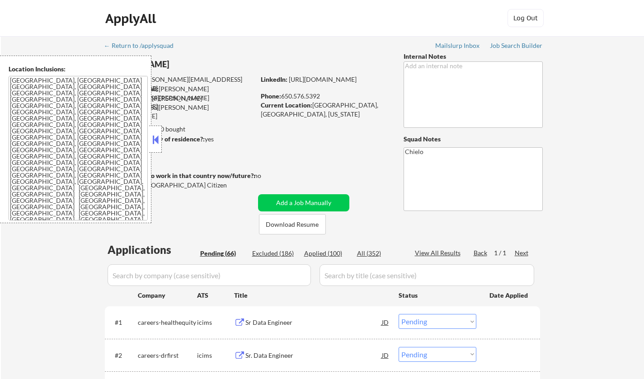
select select ""pending""
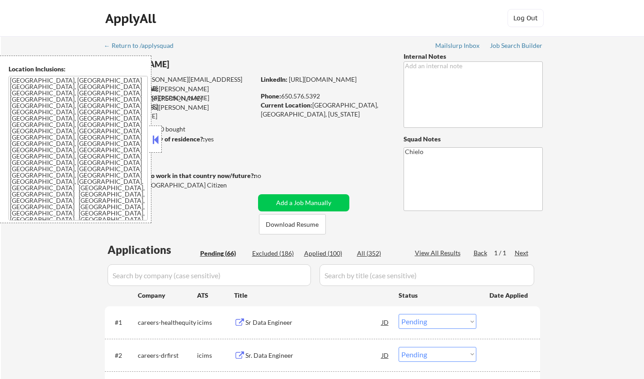
select select ""pending""
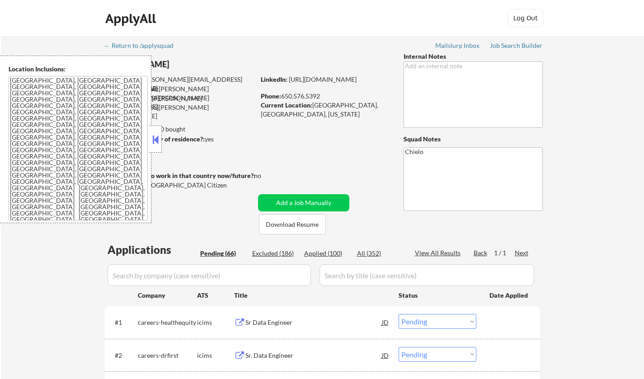
select select ""pending""
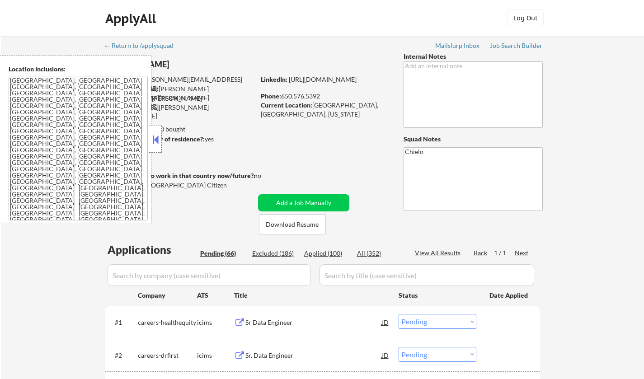
select select ""pending""
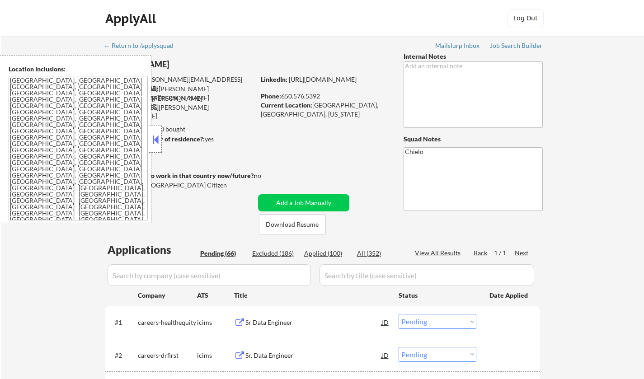
select select ""pending""
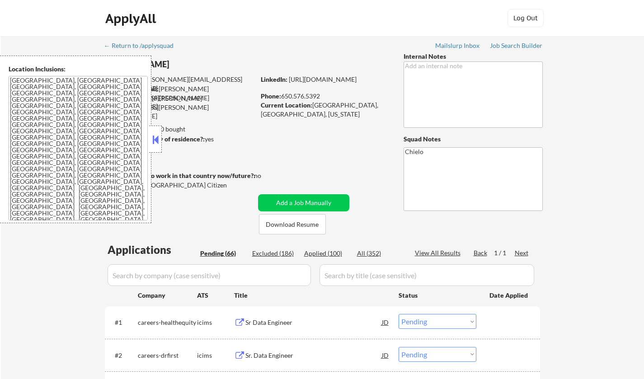
select select ""pending""
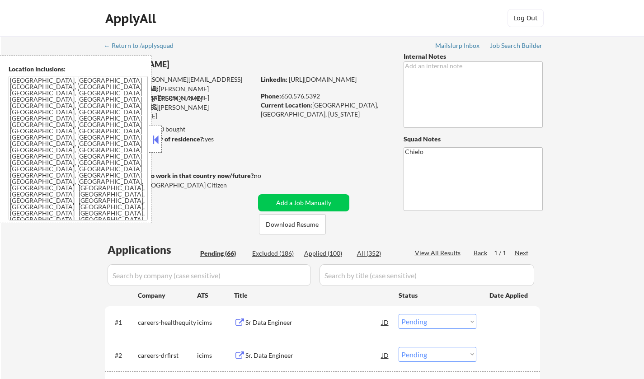
select select ""pending""
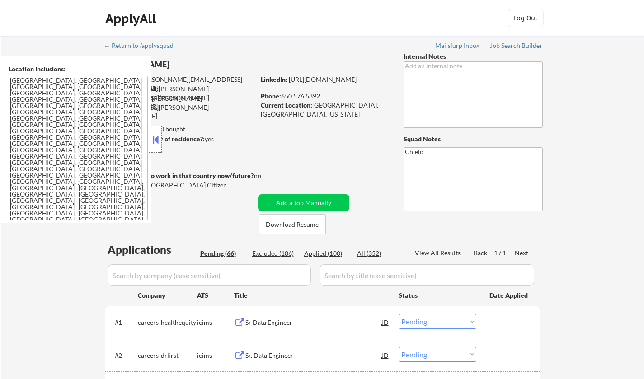
select select ""pending""
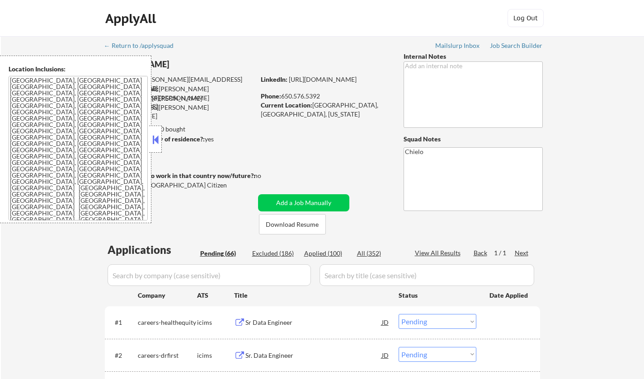
select select ""pending""
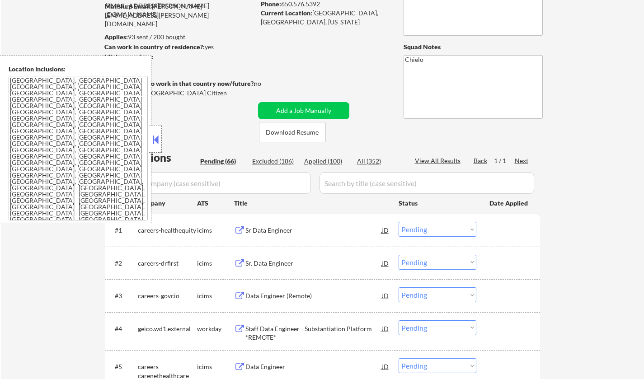
scroll to position [136, 0]
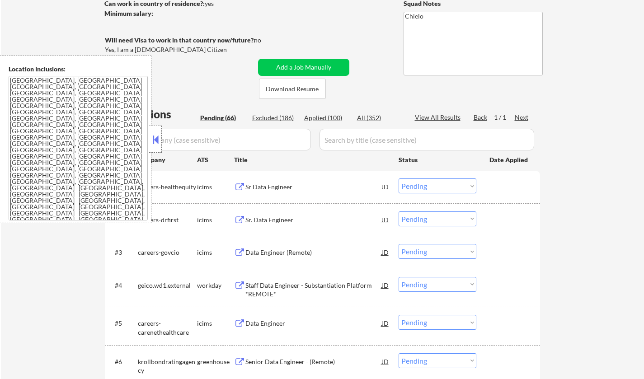
click at [159, 139] on button at bounding box center [155, 140] width 10 height 14
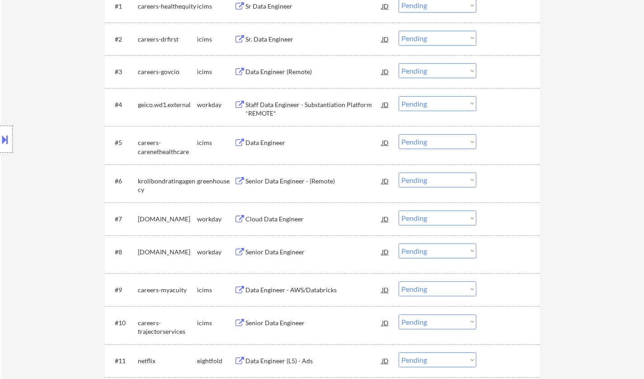
scroll to position [361, 0]
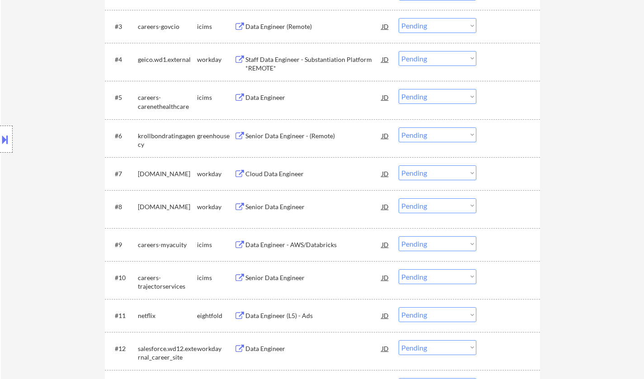
click at [282, 201] on div "Senior Data Engineer" at bounding box center [313, 206] width 136 height 16
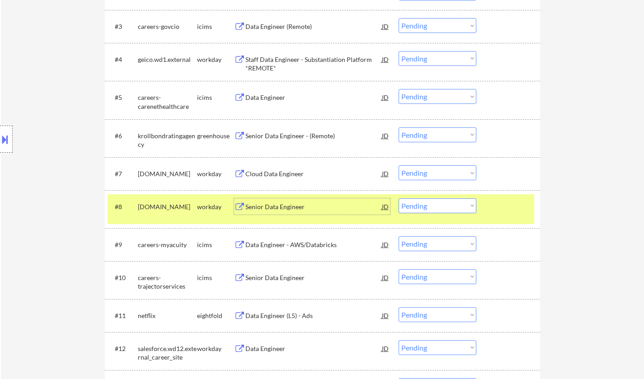
click at [292, 202] on div "Senior Data Engineer" at bounding box center [313, 206] width 136 height 9
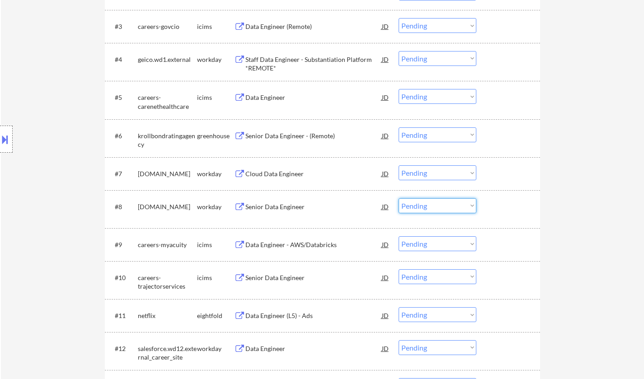
drag, startPoint x: 453, startPoint y: 206, endPoint x: 453, endPoint y: 212, distance: 5.4
click at [453, 207] on select "Choose an option... Pending Applied Excluded (Questions) Excluded (Expired) Exc…" at bounding box center [437, 205] width 78 height 15
click at [398, 198] on select "Choose an option... Pending Applied Excluded (Questions) Excluded (Expired) Exc…" at bounding box center [437, 205] width 78 height 15
select select ""pending""
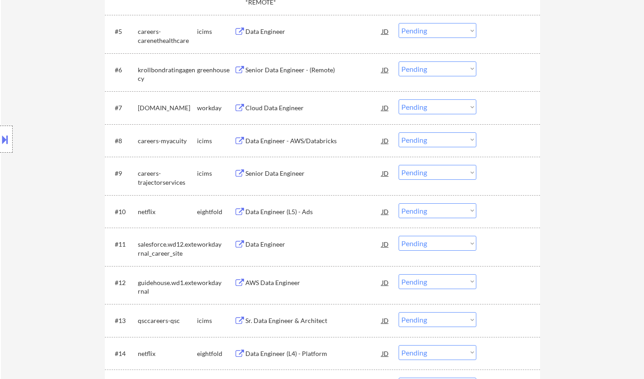
scroll to position [452, 0]
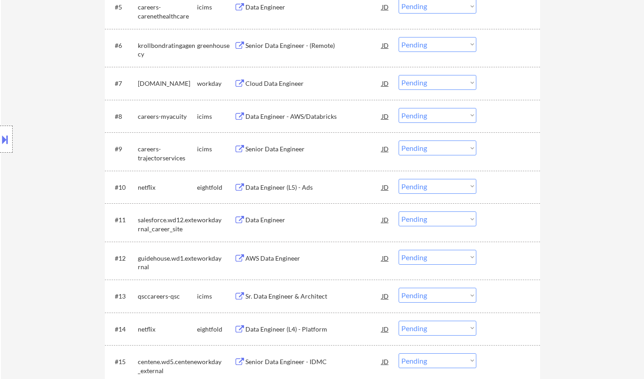
click at [261, 215] on div "Data Engineer" at bounding box center [313, 219] width 136 height 16
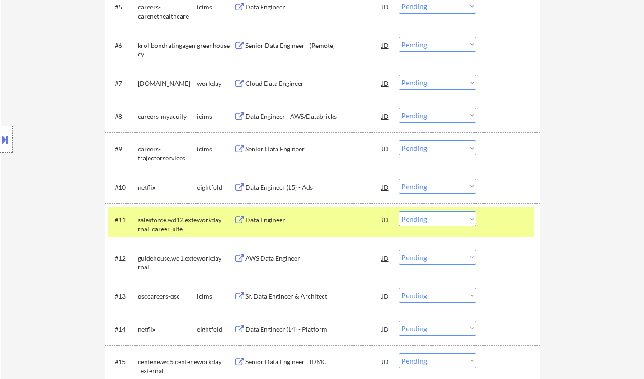
scroll to position [1486, 0]
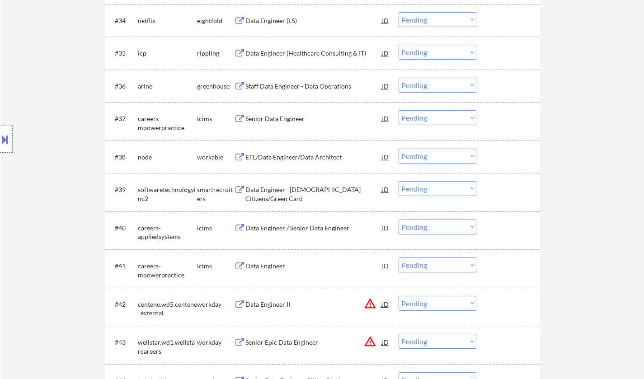
click at [320, 189] on div "Data Engineer--[DEMOGRAPHIC_DATA] Citizens/Green Card" at bounding box center [313, 194] width 136 height 18
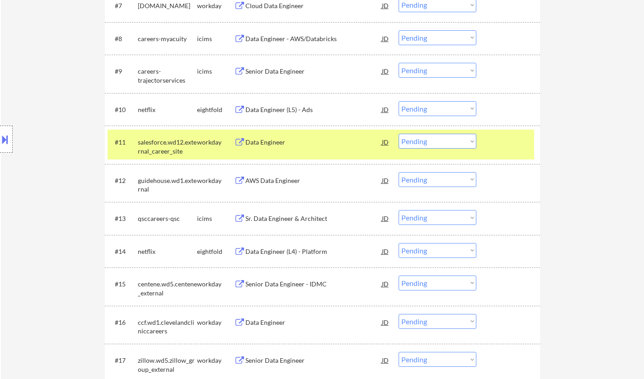
scroll to position [447, 0]
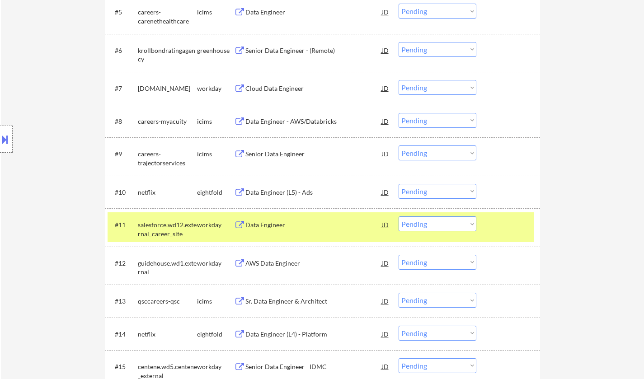
click at [445, 222] on select "Choose an option... Pending Applied Excluded (Questions) Excluded (Expired) Exc…" at bounding box center [437, 223] width 78 height 15
click at [398, 216] on select "Choose an option... Pending Applied Excluded (Questions) Excluded (Expired) Exc…" at bounding box center [437, 223] width 78 height 15
select select ""pending""
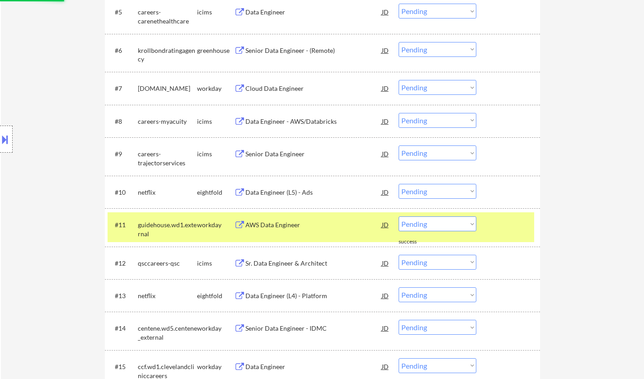
scroll to position [1491, 0]
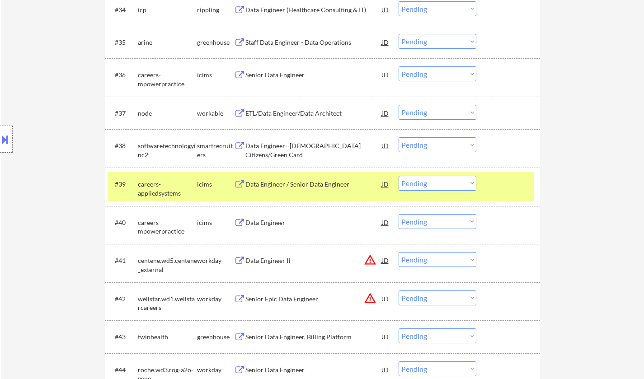
drag, startPoint x: 456, startPoint y: 144, endPoint x: 449, endPoint y: 151, distance: 9.9
click at [455, 145] on select "Choose an option... Pending Applied Excluded (Questions) Excluded (Expired) Exc…" at bounding box center [437, 144] width 78 height 15
click at [398, 137] on select "Choose an option... Pending Applied Excluded (Questions) Excluded (Expired) Exc…" at bounding box center [437, 144] width 78 height 15
select select ""pending""
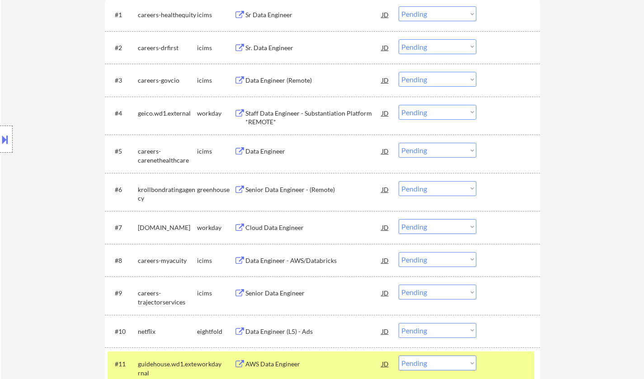
scroll to position [924, 0]
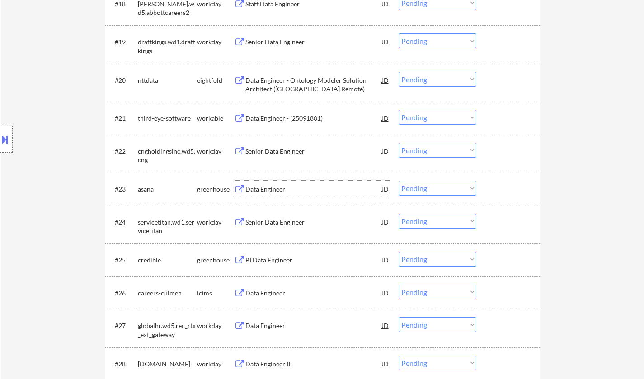
click at [272, 192] on div "Data Engineer" at bounding box center [313, 189] width 136 height 9
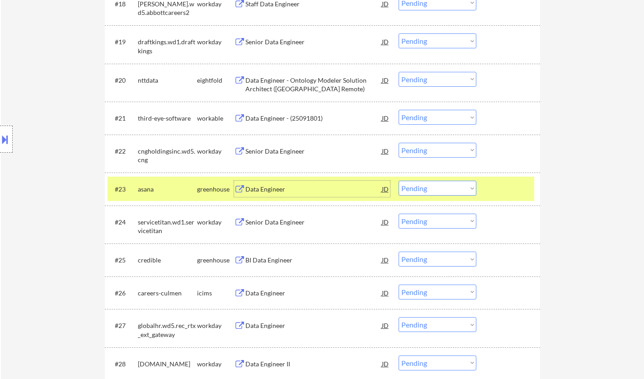
click at [444, 192] on select "Choose an option... Pending Applied Excluded (Questions) Excluded (Expired) Exc…" at bounding box center [437, 188] width 78 height 15
click at [398, 181] on select "Choose an option... Pending Applied Excluded (Questions) Excluded (Expired) Exc…" at bounding box center [437, 188] width 78 height 15
select select ""pending""
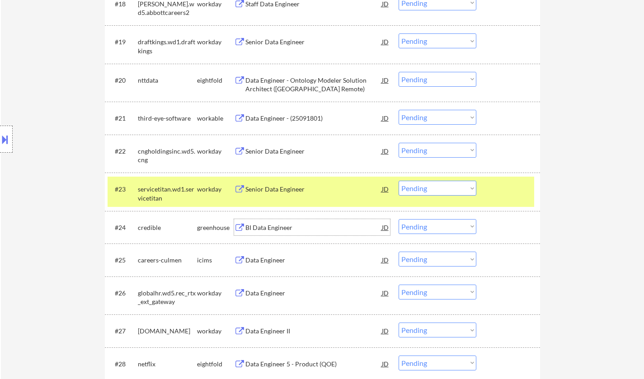
click at [272, 231] on div "BI Data Engineer" at bounding box center [313, 227] width 136 height 9
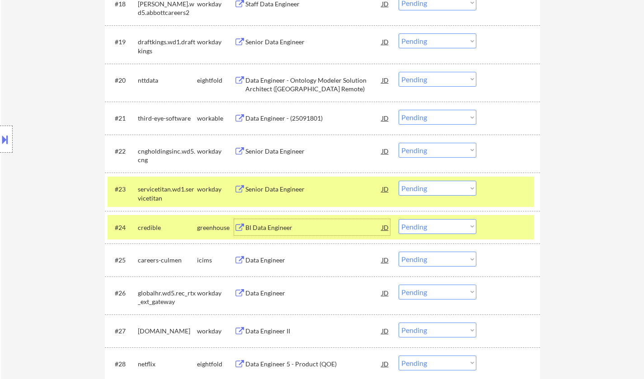
click at [384, 225] on div "JD" at bounding box center [385, 227] width 9 height 16
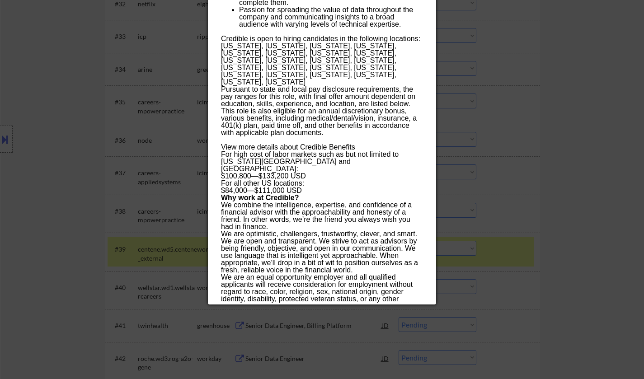
scroll to position [1557, 0]
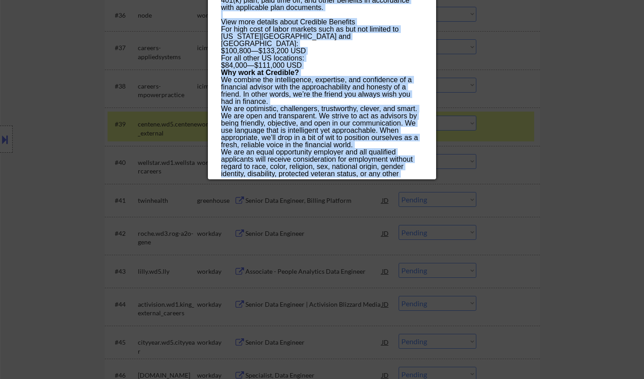
drag, startPoint x: 221, startPoint y: 36, endPoint x: 323, endPoint y: 176, distance: 173.0
copy div "BI Data Engineer credible Remote, United States AI Location Check ✅: Client's l…"
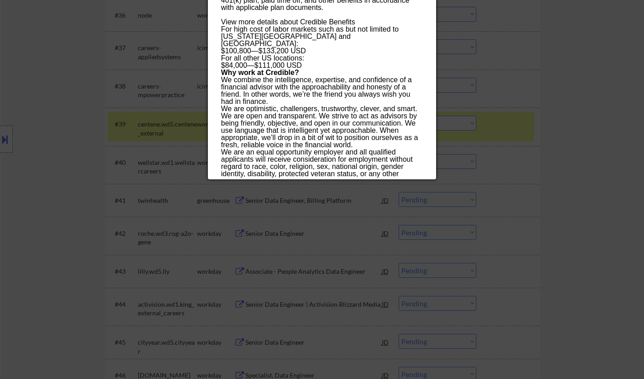
click at [639, 123] on div at bounding box center [322, 189] width 644 height 379
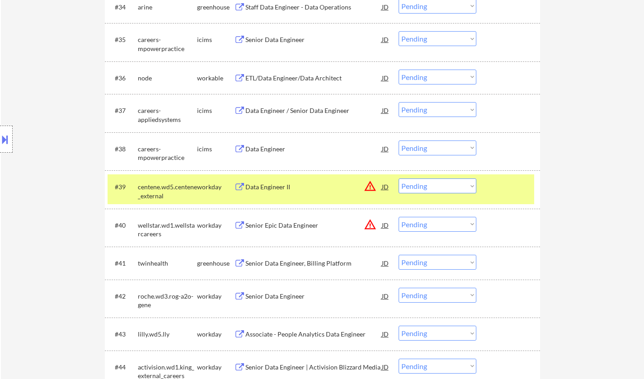
scroll to position [1602, 0]
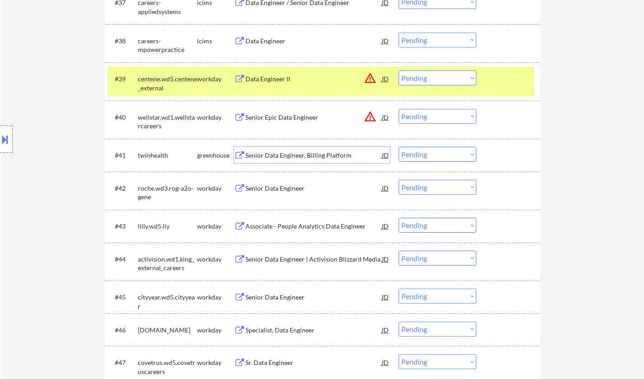
click at [285, 154] on div "Senior Data Engineer, Billing Platform" at bounding box center [313, 155] width 136 height 9
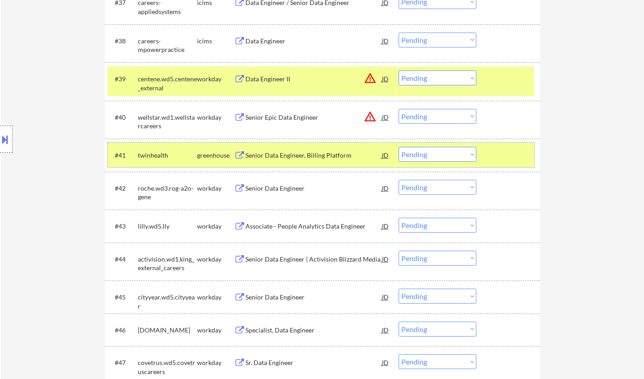
click at [432, 162] on div "#41 twinhealth greenhouse Senior Data Engineer, Billing Platform JD warning_amb…" at bounding box center [321, 155] width 426 height 24
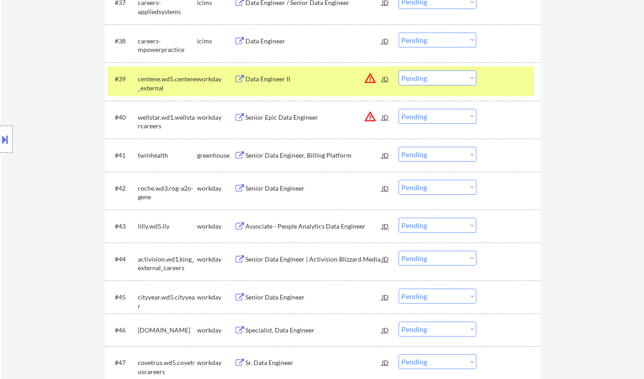
click at [432, 153] on select "Choose an option... Pending Applied Excluded (Questions) Excluded (Expired) Exc…" at bounding box center [437, 154] width 78 height 15
click at [398, 147] on select "Choose an option... Pending Applied Excluded (Questions) Excluded (Expired) Exc…" at bounding box center [437, 154] width 78 height 15
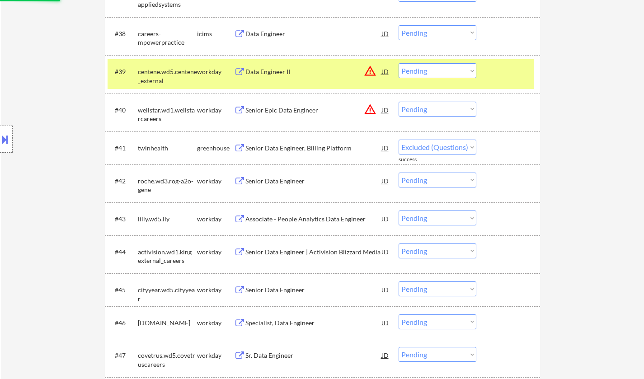
scroll to position [1738, 0]
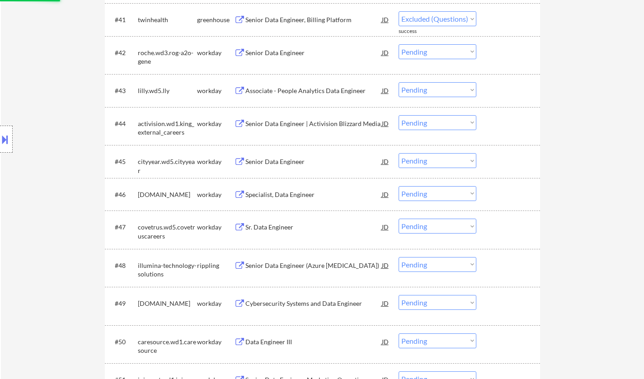
select select ""pending""
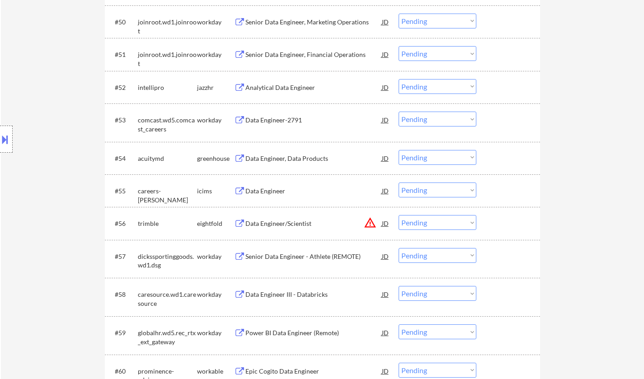
scroll to position [2144, 0]
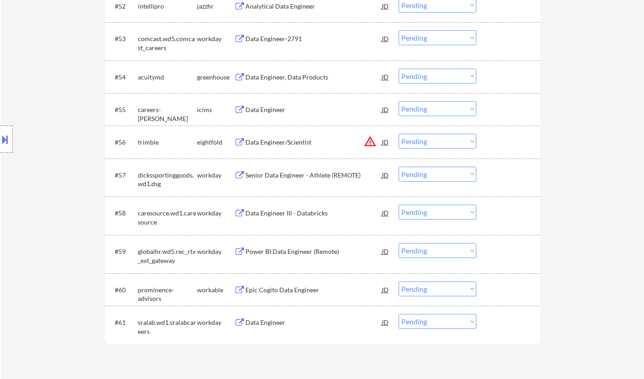
click at [290, 293] on div "Epic Cogito Data Engineer" at bounding box center [313, 290] width 136 height 9
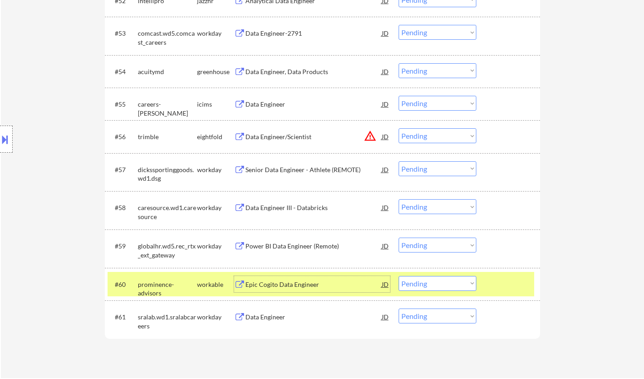
scroll to position [2325, 0]
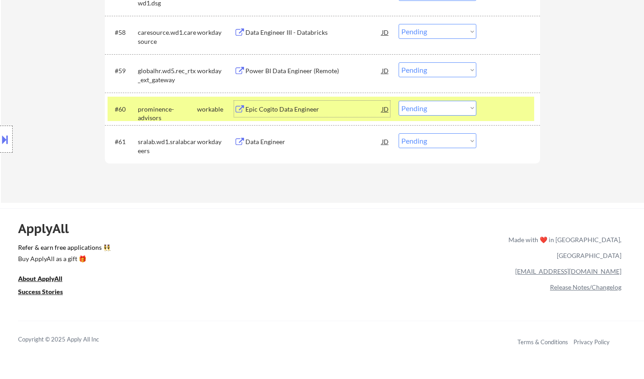
click at [445, 107] on select "Choose an option... Pending Applied Excluded (Questions) Excluded (Expired) Exc…" at bounding box center [437, 108] width 78 height 15
click at [398, 101] on select "Choose an option... Pending Applied Excluded (Questions) Excluded (Expired) Exc…" at bounding box center [437, 108] width 78 height 15
select select ""pending""
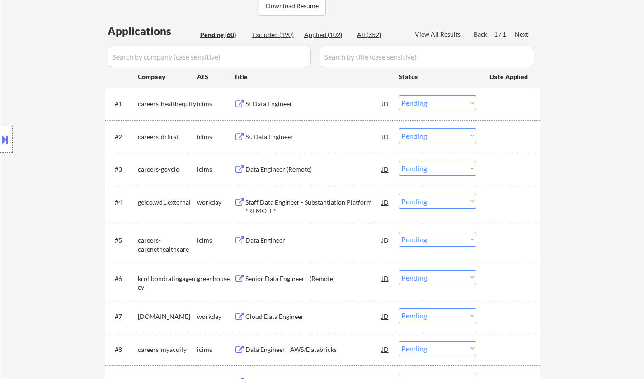
scroll to position [271, 0]
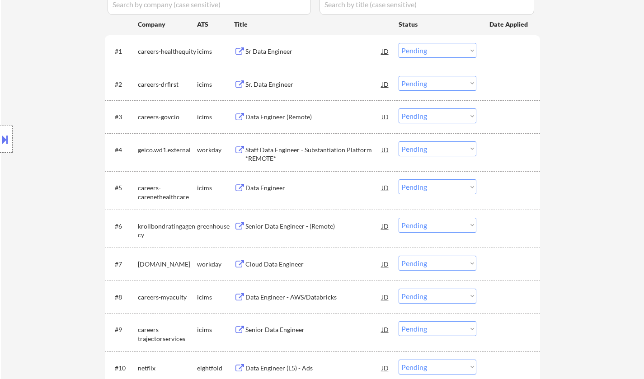
click at [273, 265] on div "Cloud Data Engineer" at bounding box center [313, 264] width 136 height 9
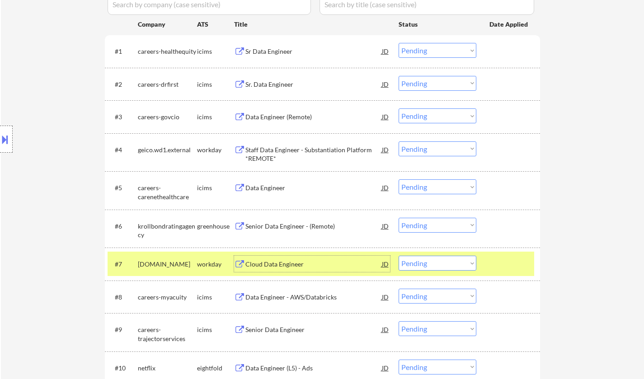
click at [443, 264] on select "Choose an option... Pending Applied Excluded (Questions) Excluded (Expired) Exc…" at bounding box center [437, 263] width 78 height 15
click at [398, 256] on select "Choose an option... Pending Applied Excluded (Questions) Excluded (Expired) Exc…" at bounding box center [437, 263] width 78 height 15
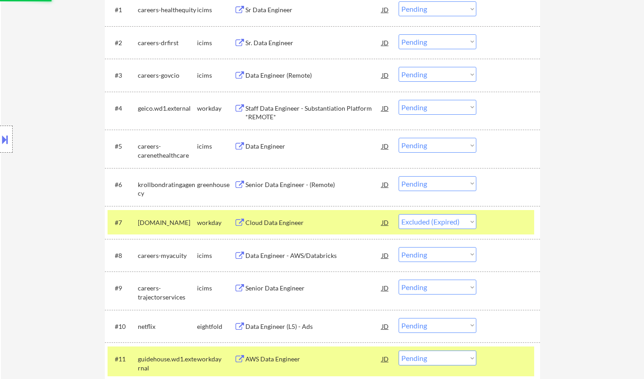
scroll to position [361, 0]
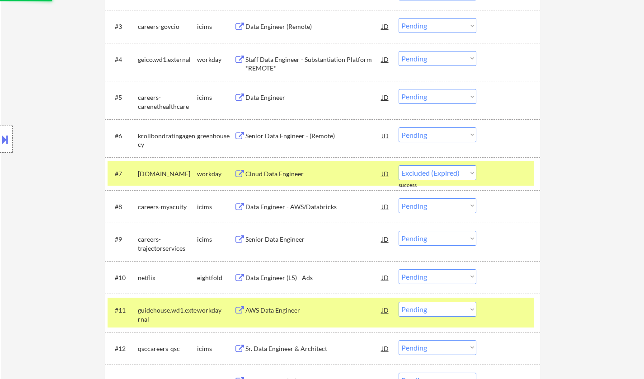
select select ""pending""
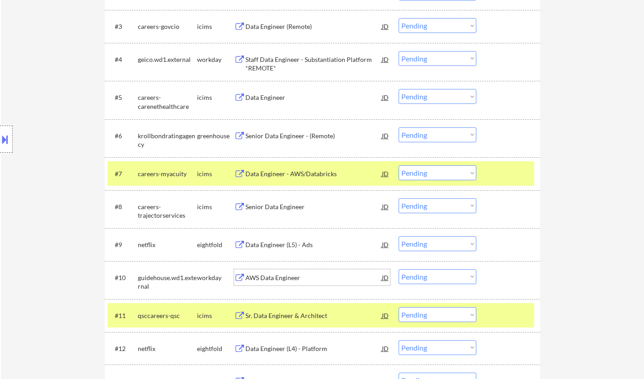
click at [270, 275] on div "AWS Data Engineer" at bounding box center [313, 277] width 136 height 9
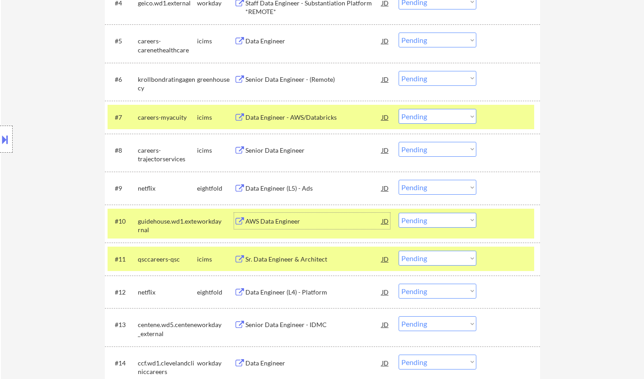
scroll to position [452, 0]
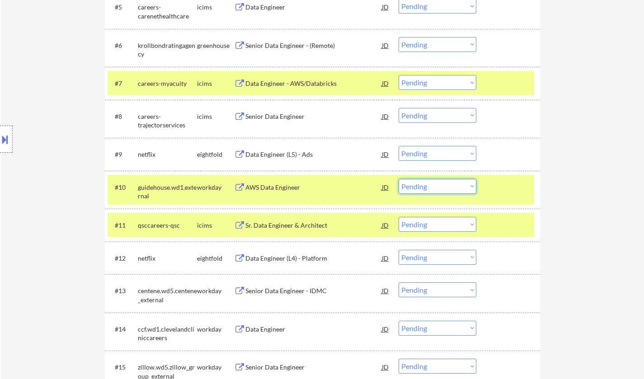
drag, startPoint x: 440, startPoint y: 182, endPoint x: 444, endPoint y: 187, distance: 7.1
click at [440, 182] on select "Choose an option... Pending Applied Excluded (Questions) Excluded (Expired) Exc…" at bounding box center [437, 186] width 78 height 15
click at [398, 179] on select "Choose an option... Pending Applied Excluded (Questions) Excluded (Expired) Exc…" at bounding box center [437, 186] width 78 height 15
select select ""pending""
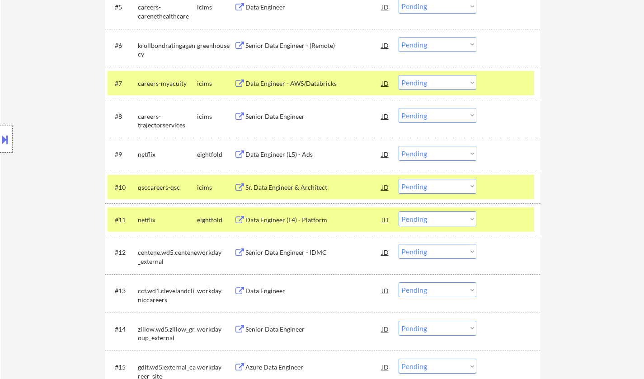
click at [268, 289] on div "Data Engineer" at bounding box center [313, 290] width 136 height 9
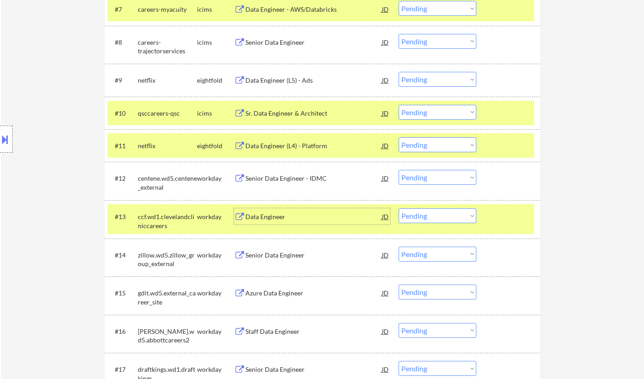
scroll to position [542, 0]
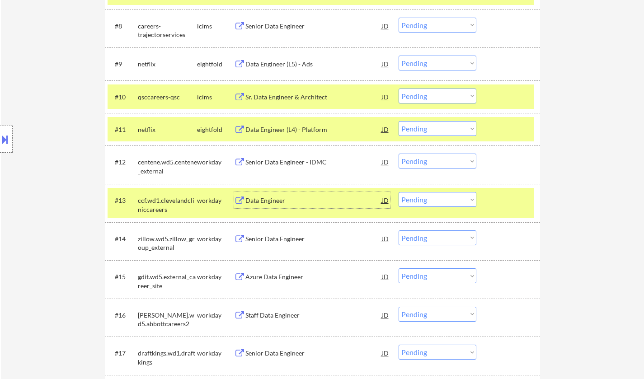
drag, startPoint x: 452, startPoint y: 197, endPoint x: 454, endPoint y: 201, distance: 4.7
click at [452, 197] on select "Choose an option... Pending Applied Excluded (Questions) Excluded (Expired) Exc…" at bounding box center [437, 199] width 78 height 15
click at [398, 192] on select "Choose an option... Pending Applied Excluded (Questions) Excluded (Expired) Exc…" at bounding box center [437, 199] width 78 height 15
select select ""pending""
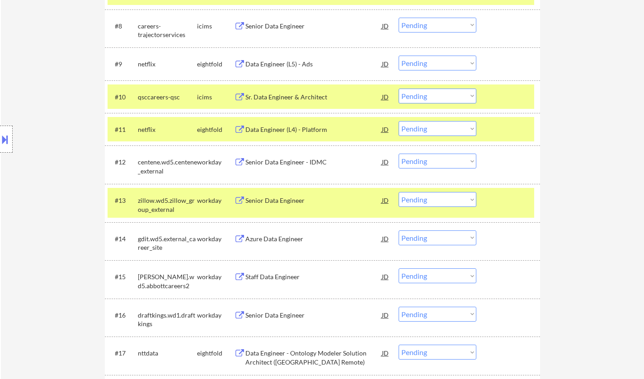
scroll to position [632, 0]
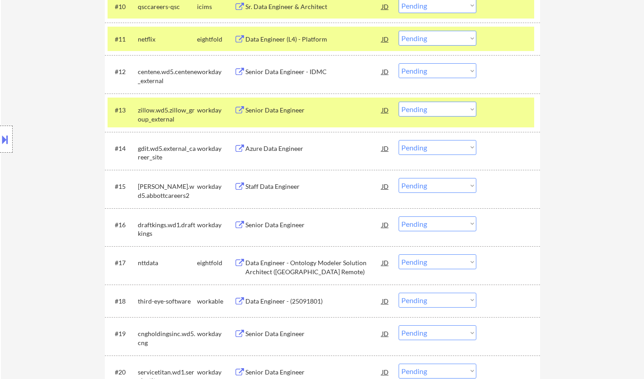
click at [269, 181] on div "Staff Data Engineer" at bounding box center [313, 186] width 136 height 16
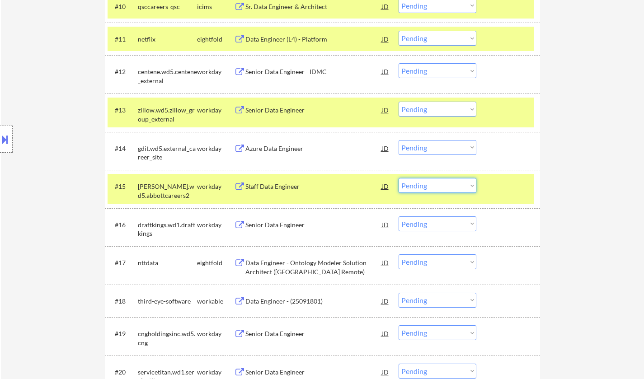
click at [455, 184] on select "Choose an option... Pending Applied Excluded (Questions) Excluded (Expired) Exc…" at bounding box center [437, 185] width 78 height 15
click at [398, 178] on select "Choose an option... Pending Applied Excluded (Questions) Excluded (Expired) Exc…" at bounding box center [437, 185] width 78 height 15
select select ""pending""
